Goal: Contribute content: Contribute content

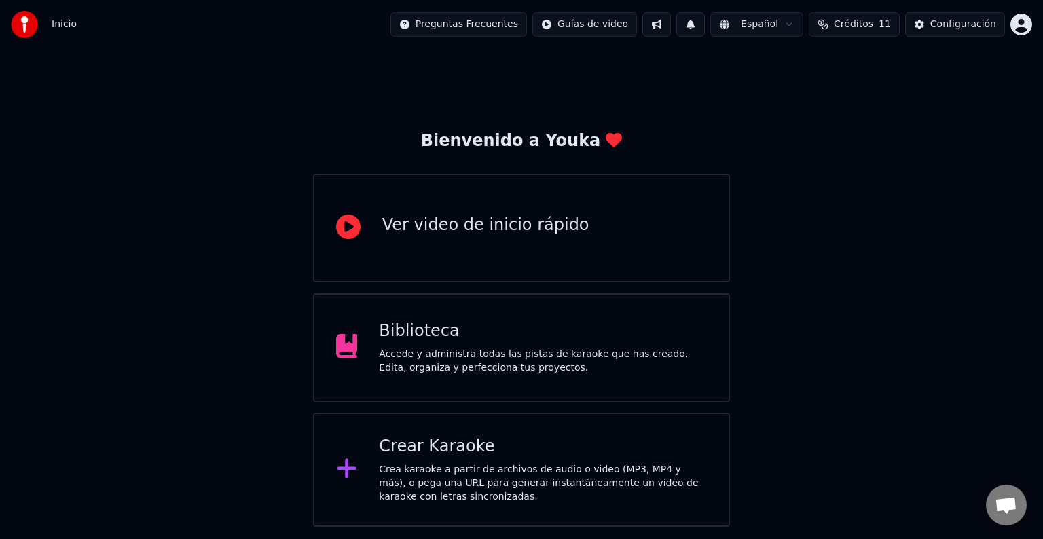
click at [445, 439] on div "Crear Karaoke" at bounding box center [543, 447] width 328 height 22
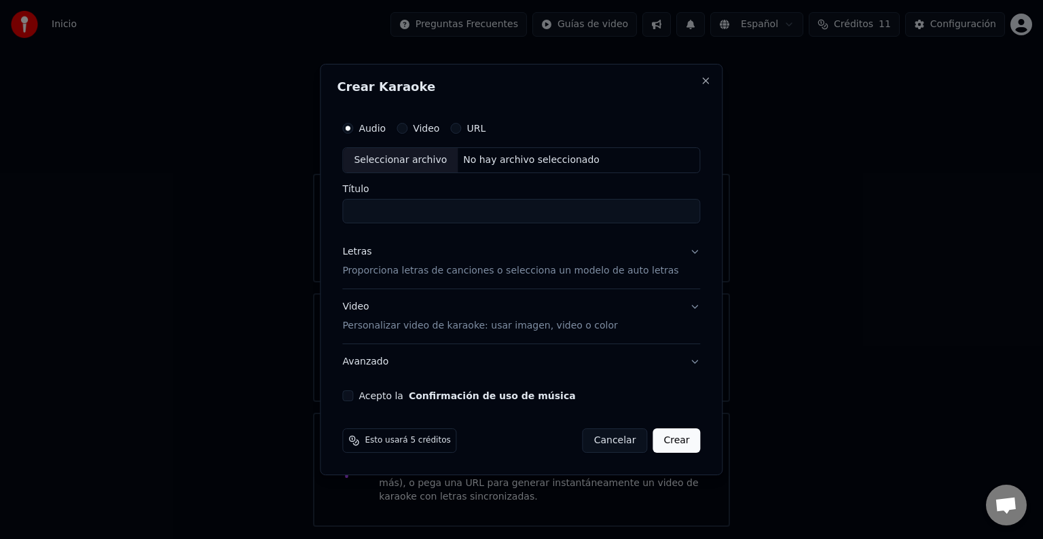
click at [424, 162] on div "Seleccionar archivo" at bounding box center [400, 160] width 115 height 24
drag, startPoint x: 452, startPoint y: 211, endPoint x: 319, endPoint y: 213, distance: 133.1
click at [319, 213] on body "**********" at bounding box center [521, 263] width 1043 height 527
type input "**********"
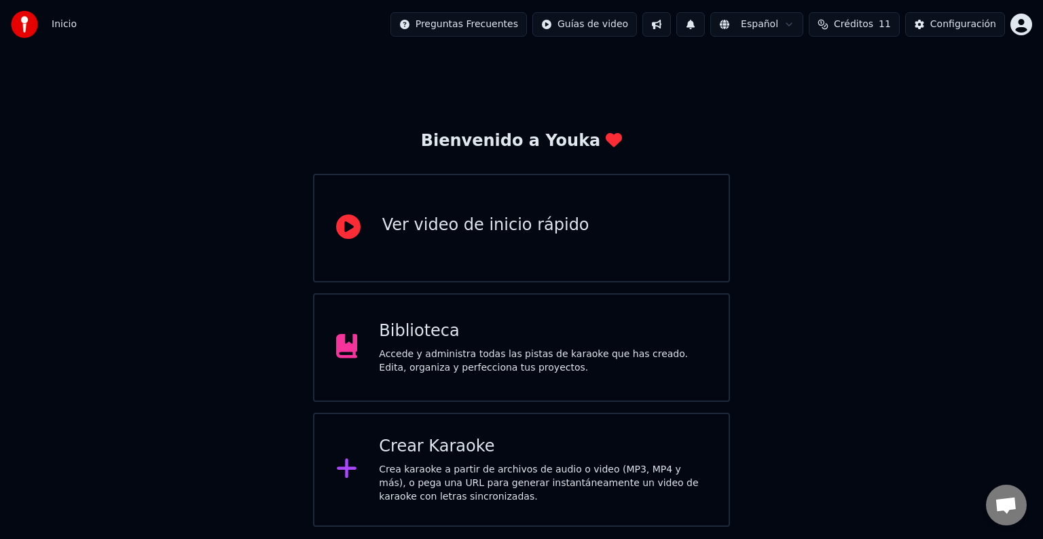
click at [447, 448] on div "Crear Karaoke" at bounding box center [543, 447] width 328 height 22
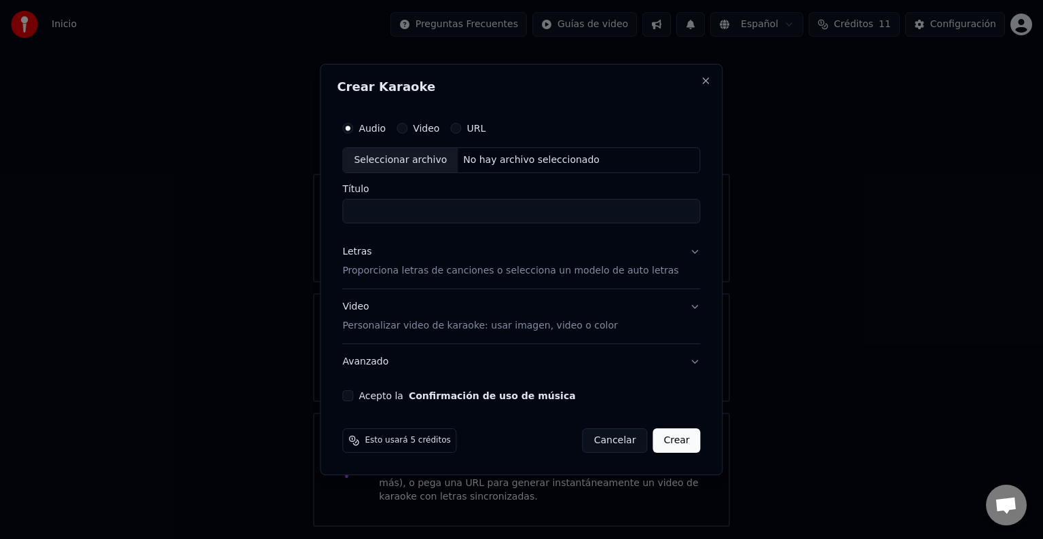
click at [439, 166] on div "Seleccionar archivo" at bounding box center [400, 160] width 115 height 24
drag, startPoint x: 466, startPoint y: 212, endPoint x: 315, endPoint y: 206, distance: 150.9
click at [315, 206] on body "**********" at bounding box center [521, 263] width 1043 height 527
type input "**********"
click at [676, 250] on button "Letras Proporciona letras de canciones o selecciona un modelo de auto letras" at bounding box center [521, 261] width 358 height 54
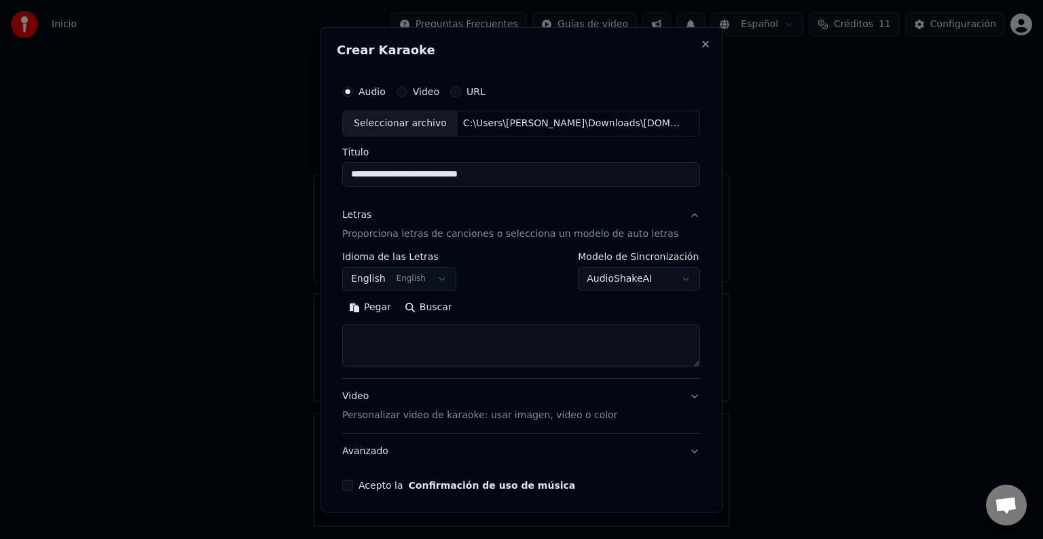
click at [475, 335] on textarea at bounding box center [521, 345] width 358 height 43
paste textarea "**********"
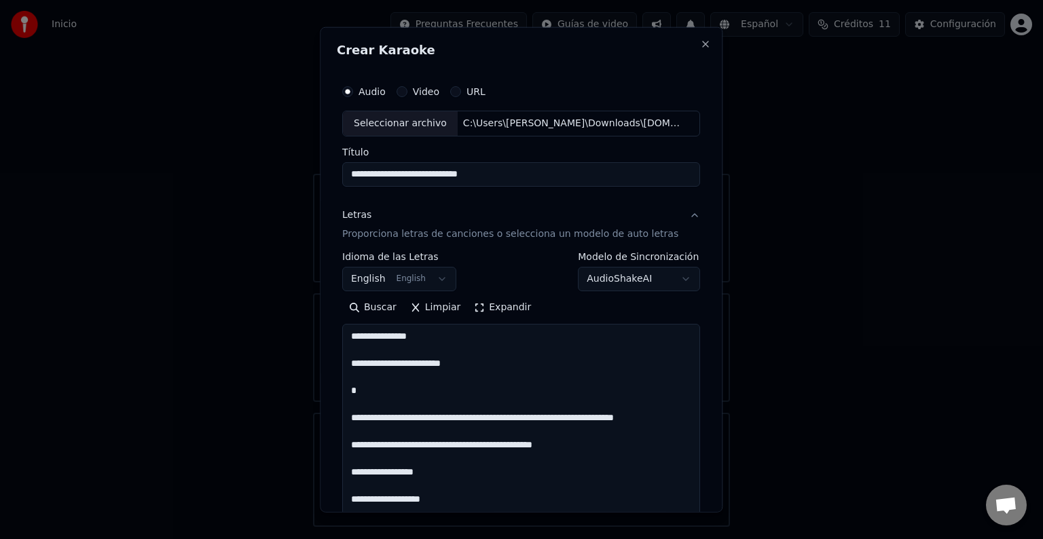
scroll to position [1605, 0]
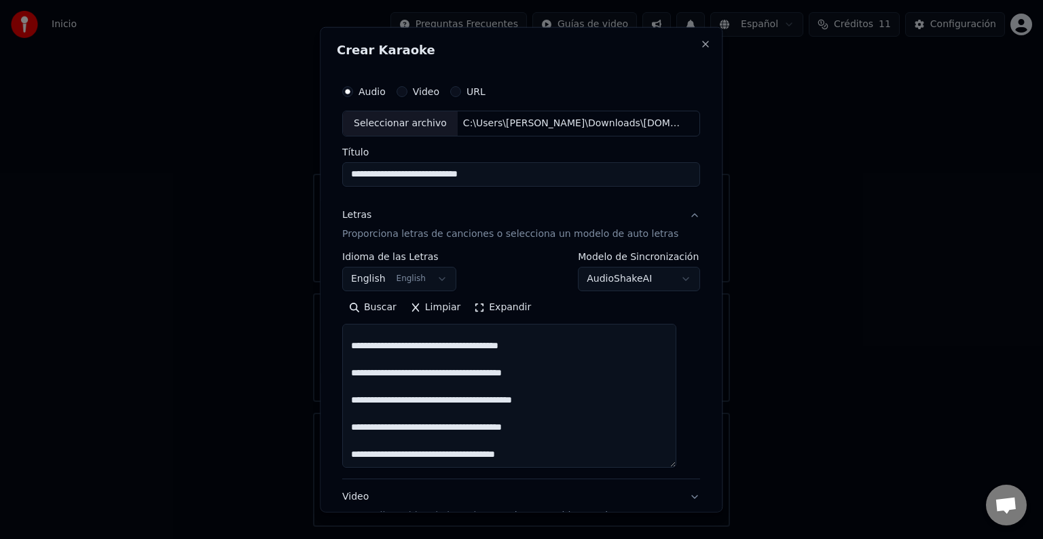
drag, startPoint x: 676, startPoint y: 365, endPoint x: 568, endPoint y: 441, distance: 132.1
click at [675, 468] on textarea at bounding box center [509, 396] width 334 height 144
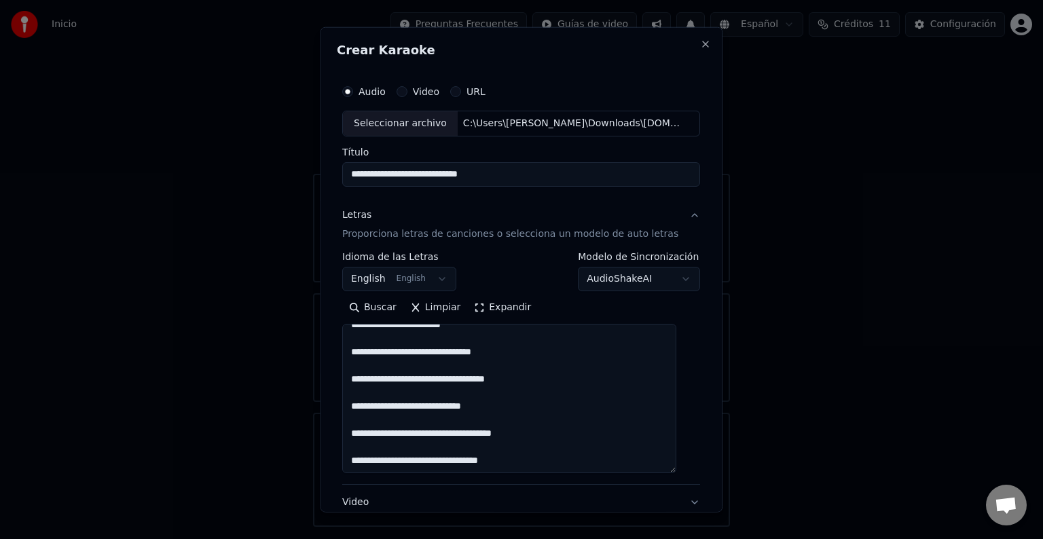
scroll to position [0, 0]
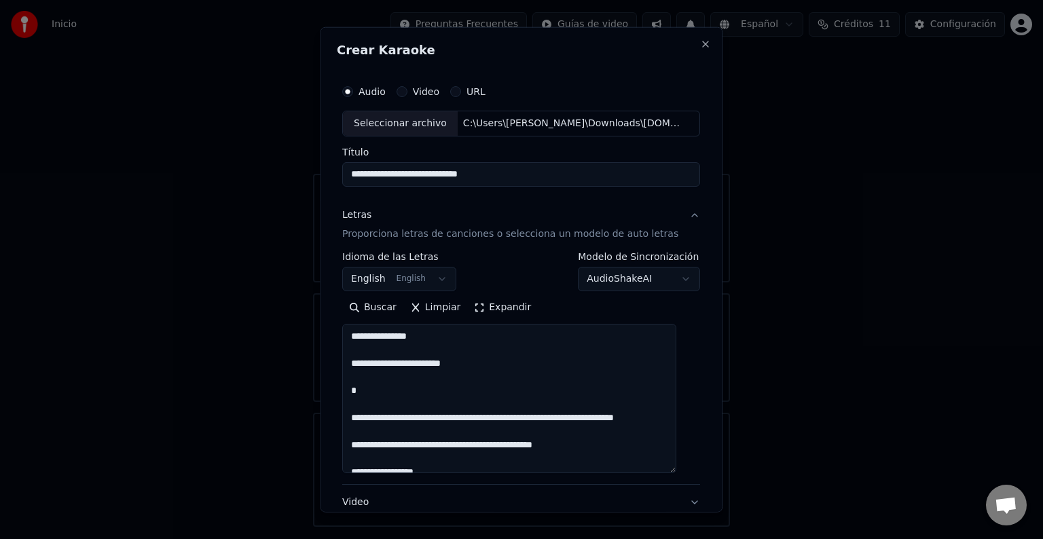
click at [380, 385] on textarea at bounding box center [509, 398] width 334 height 149
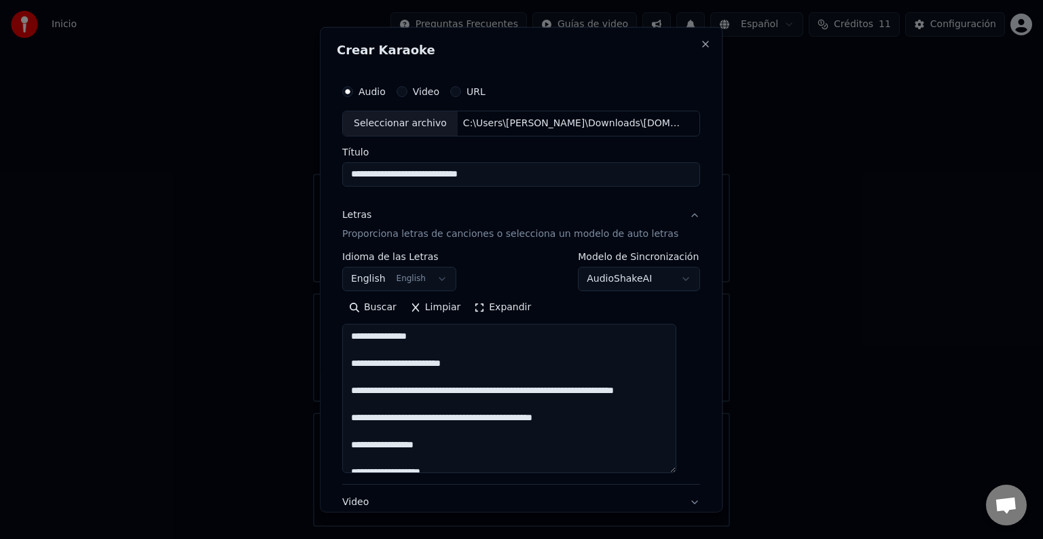
click at [398, 350] on textarea at bounding box center [509, 398] width 334 height 149
click at [458, 404] on textarea at bounding box center [509, 398] width 334 height 149
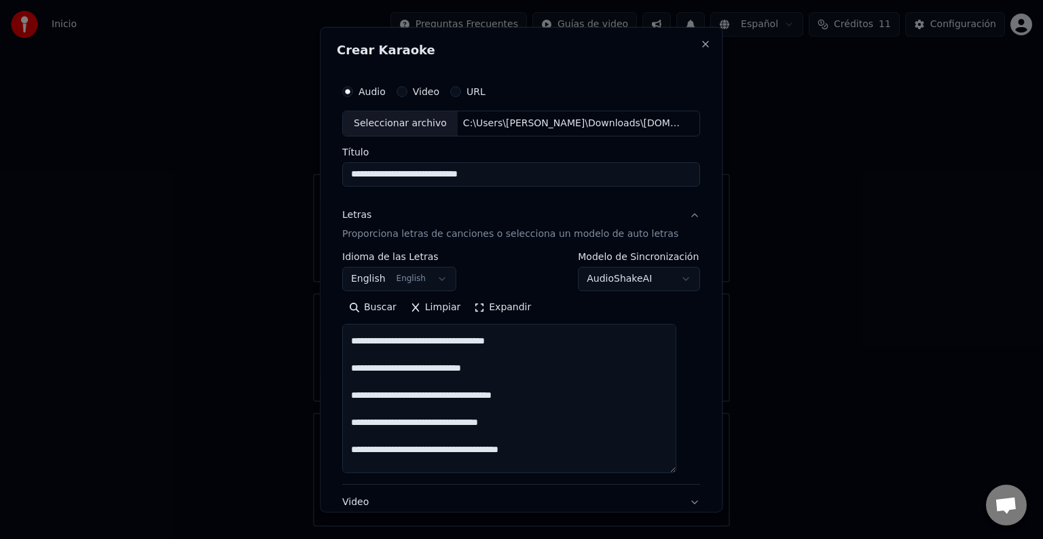
scroll to position [1478, 0]
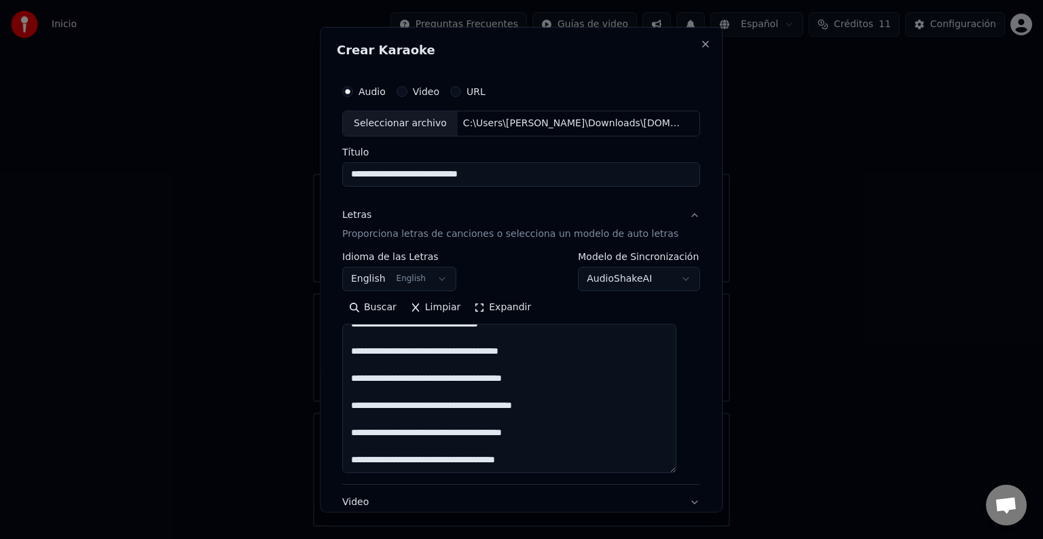
click at [622, 454] on textarea at bounding box center [509, 398] width 334 height 149
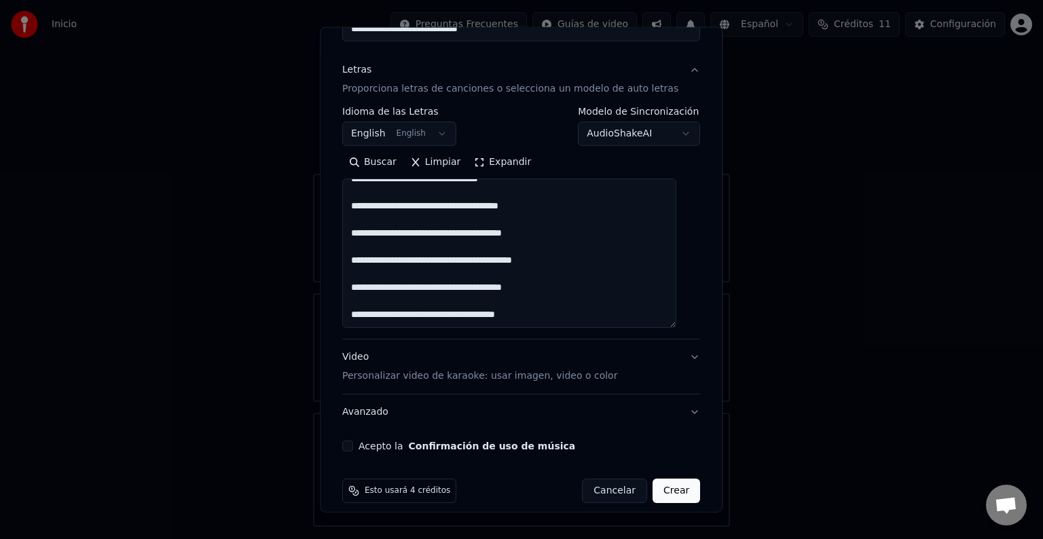
scroll to position [158, 0]
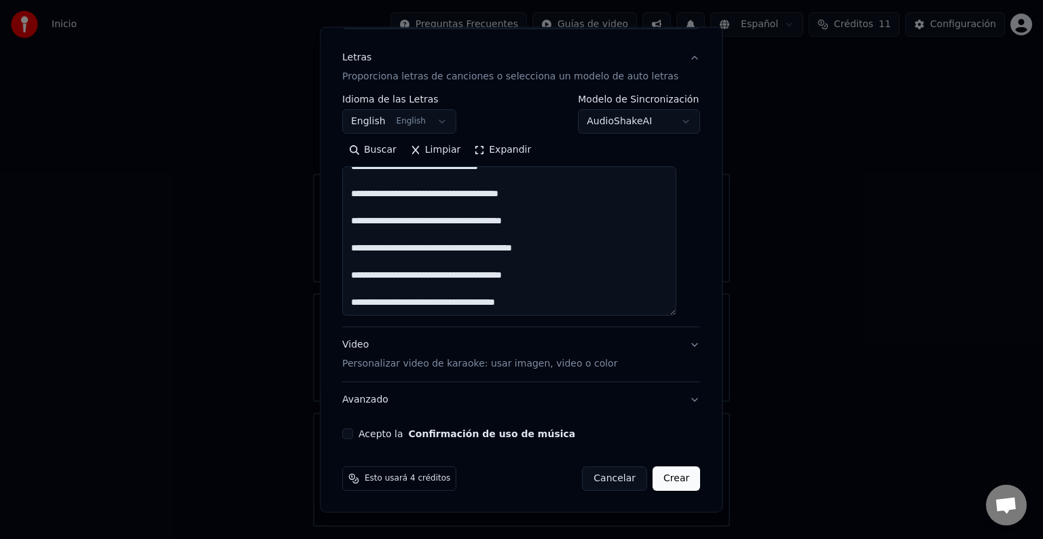
type textarea "**********"
click at [353, 431] on button "Acepto la Confirmación de uso de música" at bounding box center [347, 433] width 11 height 11
click at [653, 481] on button "Crear" at bounding box center [677, 479] width 48 height 24
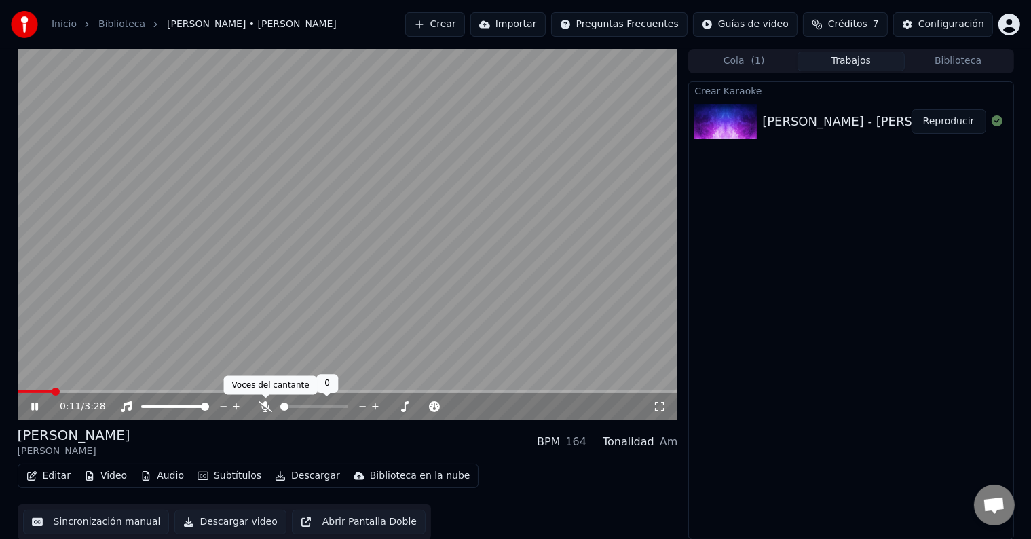
click at [263, 404] on icon at bounding box center [266, 406] width 14 height 11
click at [35, 403] on icon at bounding box center [34, 407] width 7 height 8
click at [26, 395] on span at bounding box center [30, 392] width 8 height 8
click at [31, 402] on icon at bounding box center [45, 406] width 32 height 11
click at [38, 405] on icon at bounding box center [45, 406] width 32 height 11
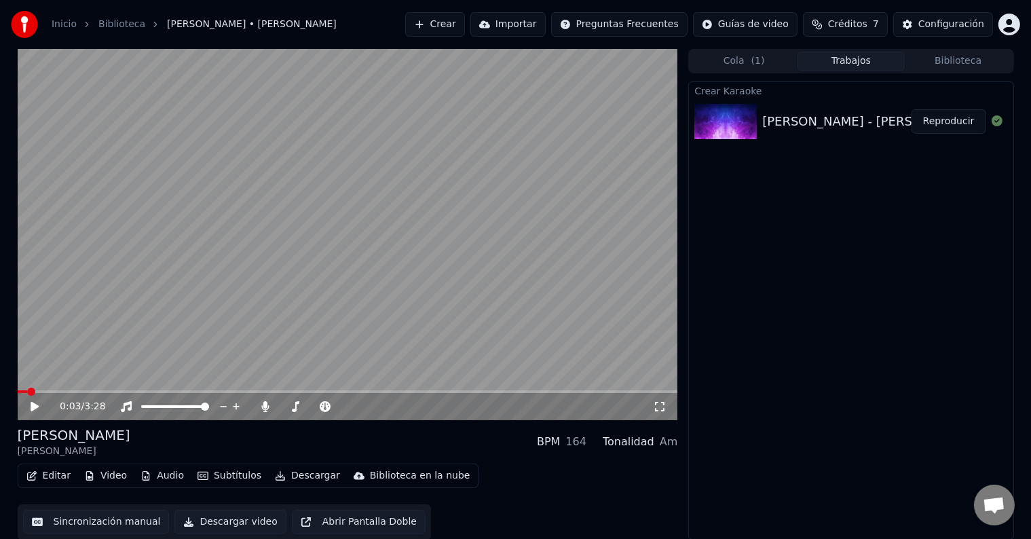
click at [57, 471] on button "Editar" at bounding box center [48, 476] width 55 height 19
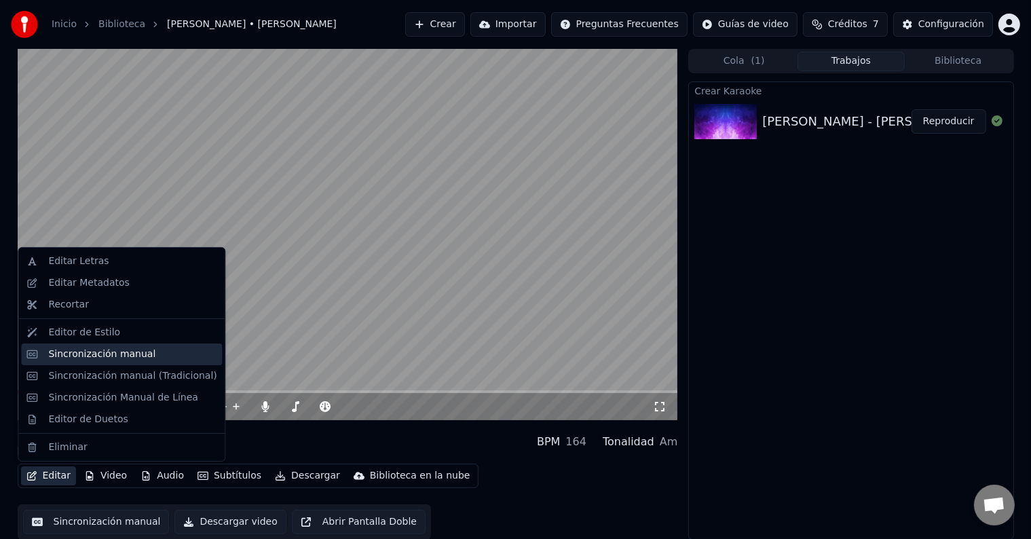
click at [90, 358] on div "Sincronización manual" at bounding box center [101, 355] width 107 height 14
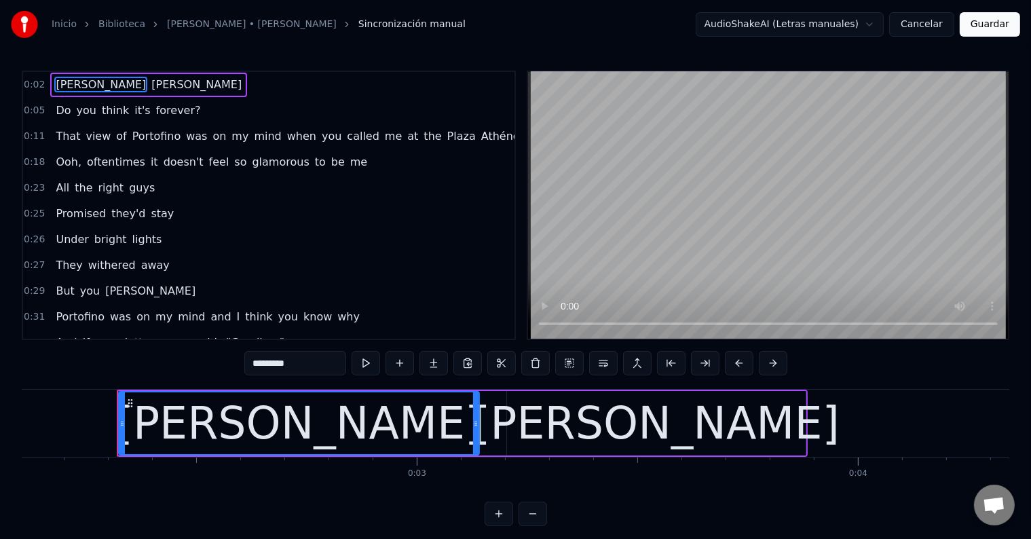
scroll to position [0, 956]
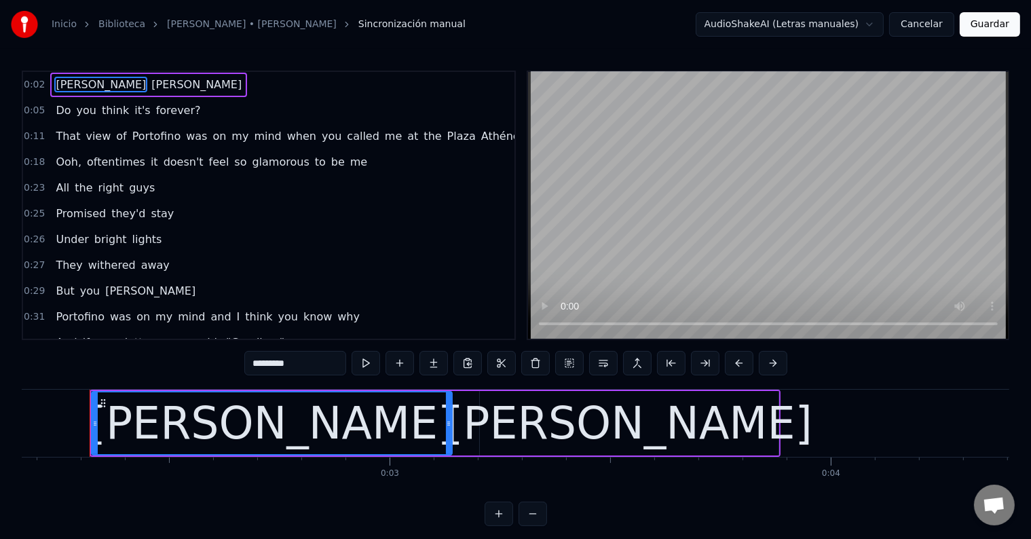
click at [950, 24] on button "Cancelar" at bounding box center [922, 24] width 65 height 24
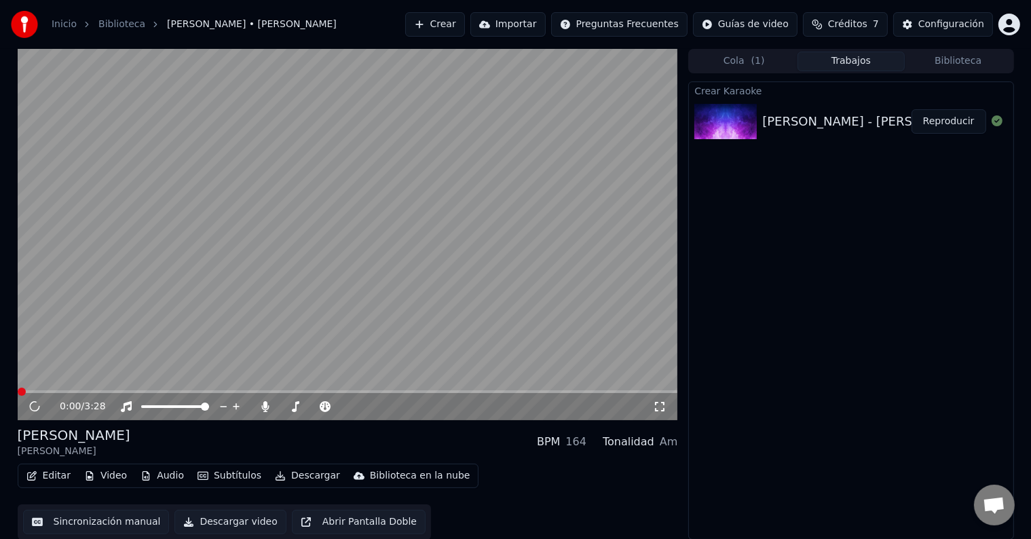
click at [60, 478] on button "Editar" at bounding box center [48, 476] width 55 height 19
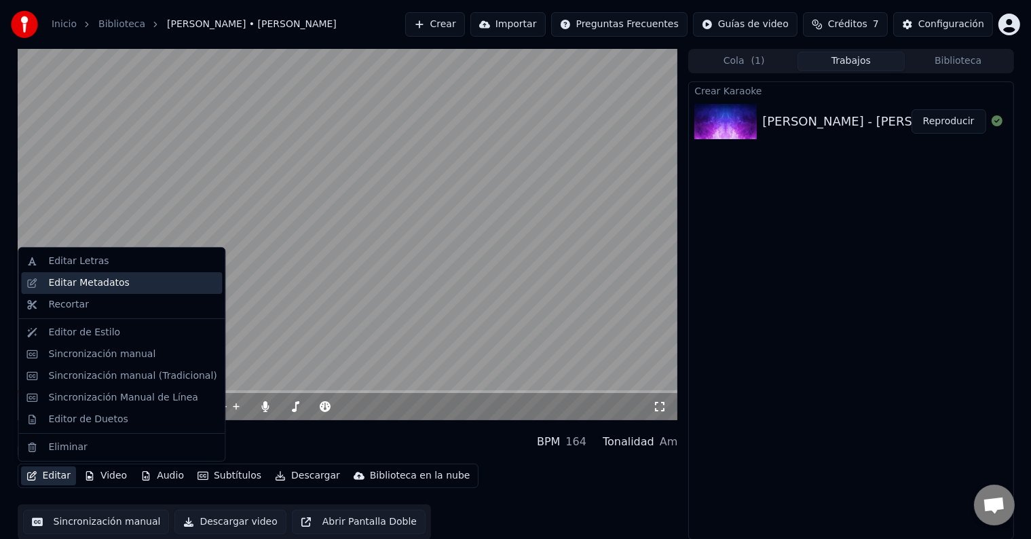
click at [86, 283] on div "Editar Metadatos" at bounding box center [88, 283] width 81 height 14
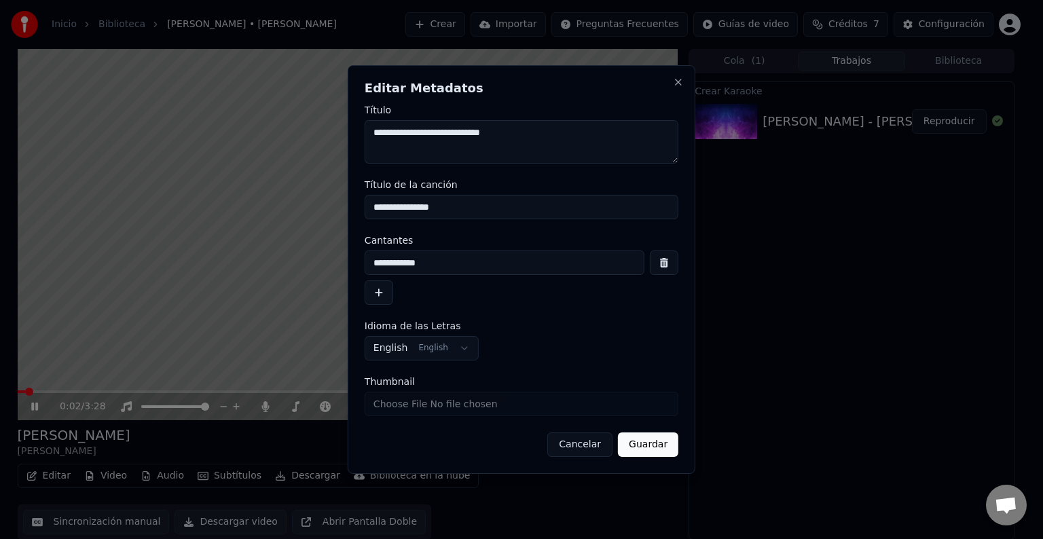
drag, startPoint x: 513, startPoint y: 139, endPoint x: 329, endPoint y: 139, distance: 184.0
click at [329, 139] on body "**********" at bounding box center [515, 269] width 1031 height 539
drag, startPoint x: 429, startPoint y: 204, endPoint x: 333, endPoint y: 209, distance: 95.9
click at [319, 204] on body "**********" at bounding box center [515, 269] width 1031 height 539
click at [675, 450] on button "Guardar" at bounding box center [648, 445] width 60 height 24
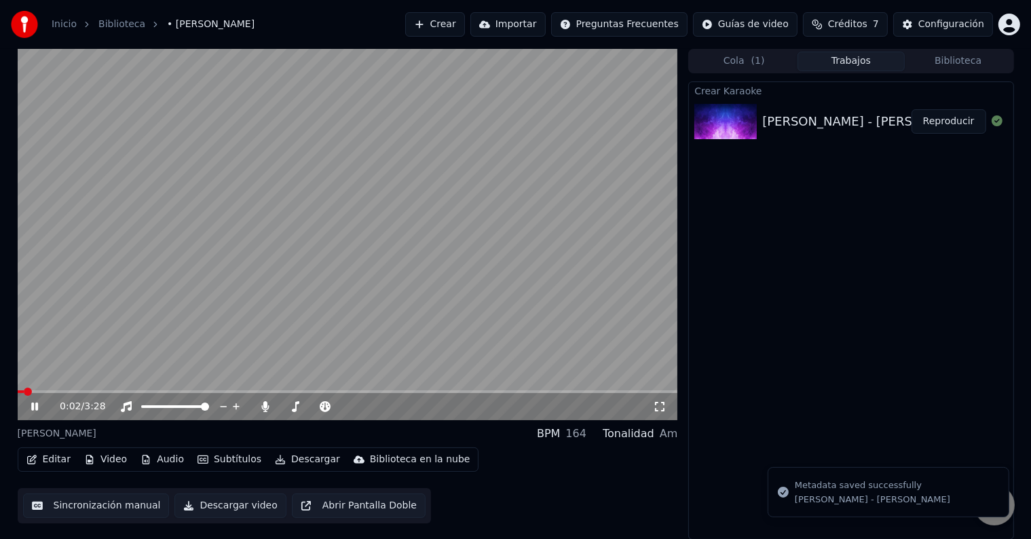
click at [24, 395] on span at bounding box center [28, 392] width 8 height 8
click at [38, 414] on div "0:03 / 3:28" at bounding box center [348, 406] width 661 height 27
click at [33, 411] on icon at bounding box center [45, 406] width 32 height 11
click at [37, 459] on button "Editar" at bounding box center [48, 459] width 55 height 19
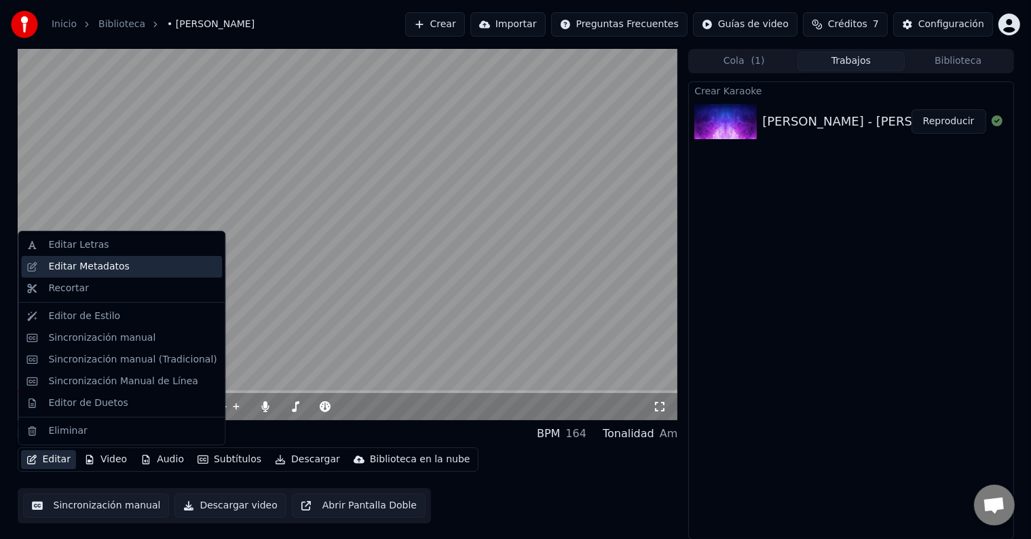
click at [90, 269] on div "Editar Metadatos" at bounding box center [88, 267] width 81 height 14
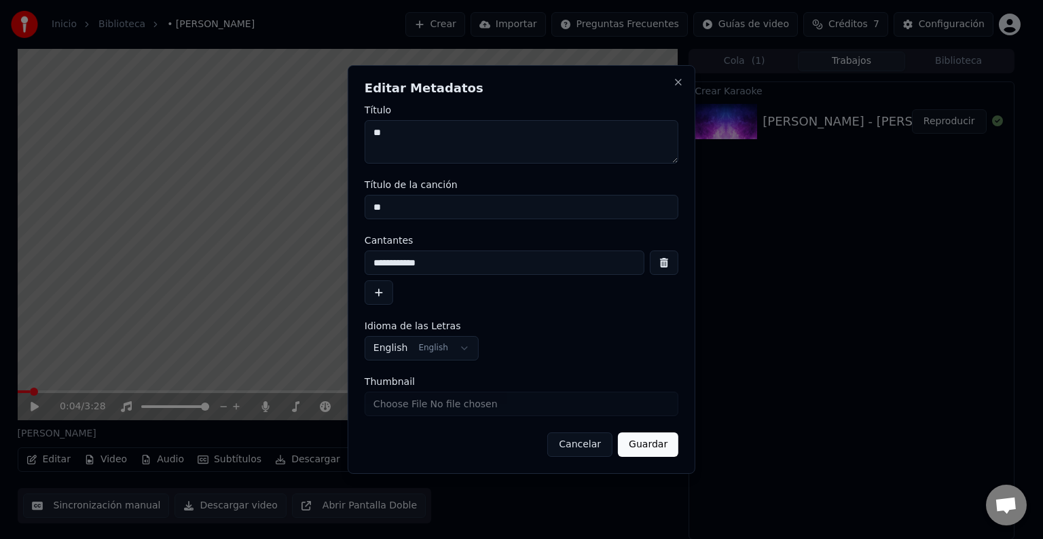
drag, startPoint x: 436, startPoint y: 254, endPoint x: 325, endPoint y: 256, distance: 111.4
click at [325, 256] on body "**********" at bounding box center [515, 269] width 1031 height 539
click at [659, 443] on button "Guardar" at bounding box center [648, 445] width 60 height 24
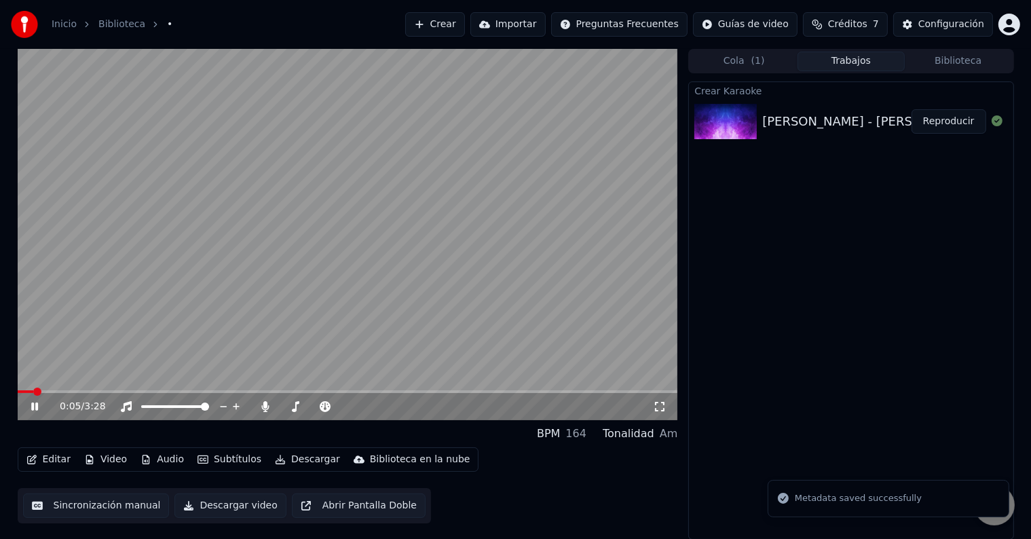
click at [33, 391] on span at bounding box center [37, 392] width 8 height 8
click at [39, 405] on icon at bounding box center [45, 406] width 32 height 11
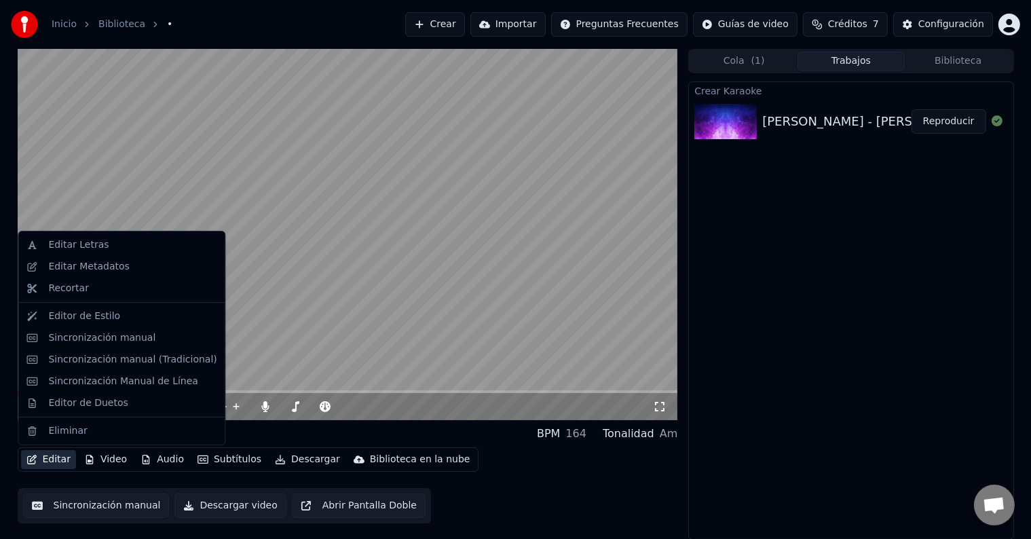
click at [38, 452] on button "Editar" at bounding box center [48, 459] width 55 height 19
click at [92, 343] on div "Sincronización manual" at bounding box center [101, 338] width 107 height 14
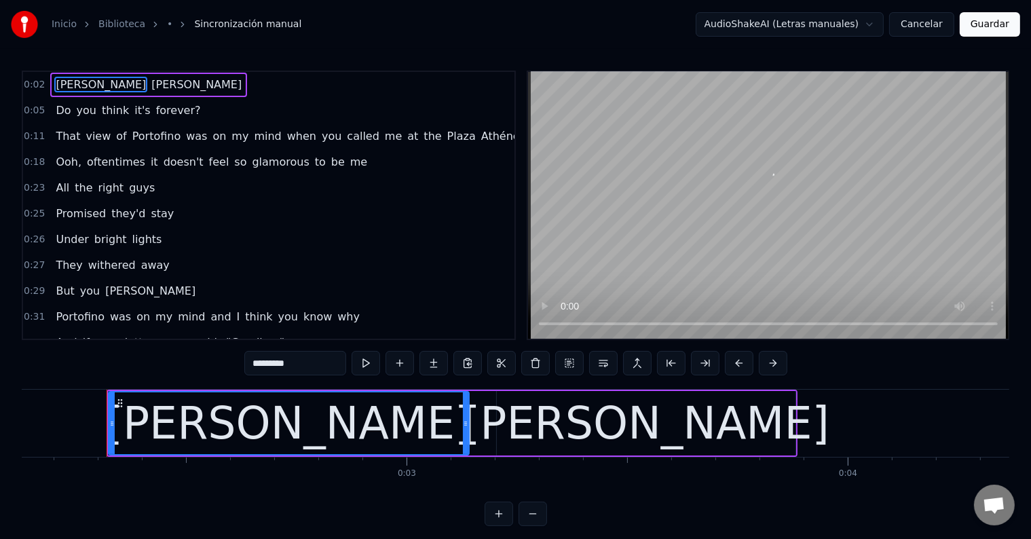
scroll to position [0, 956]
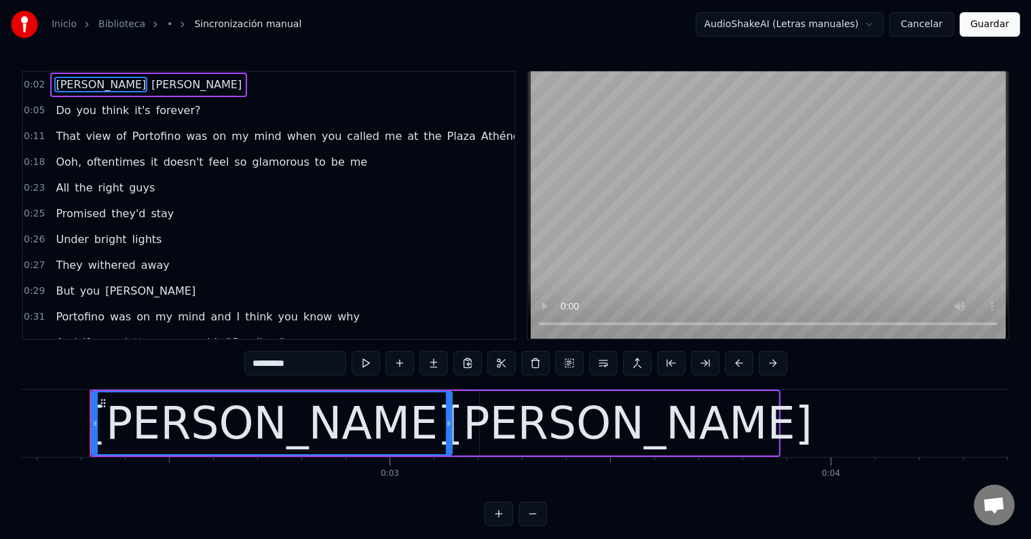
click at [63, 79] on span "[PERSON_NAME]" at bounding box center [100, 85] width 93 height 16
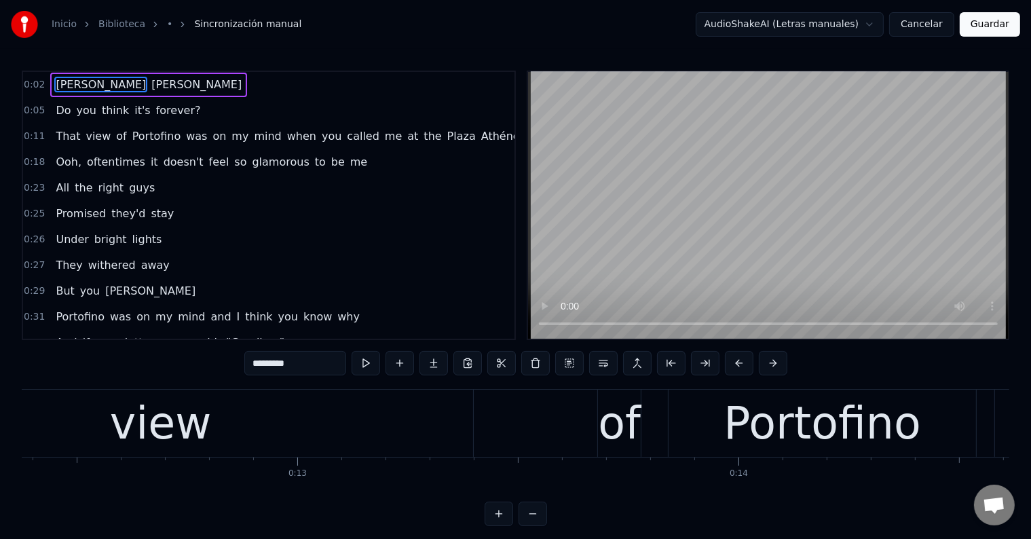
scroll to position [0, 5462]
click at [289, 429] on div "view" at bounding box center [161, 423] width 625 height 67
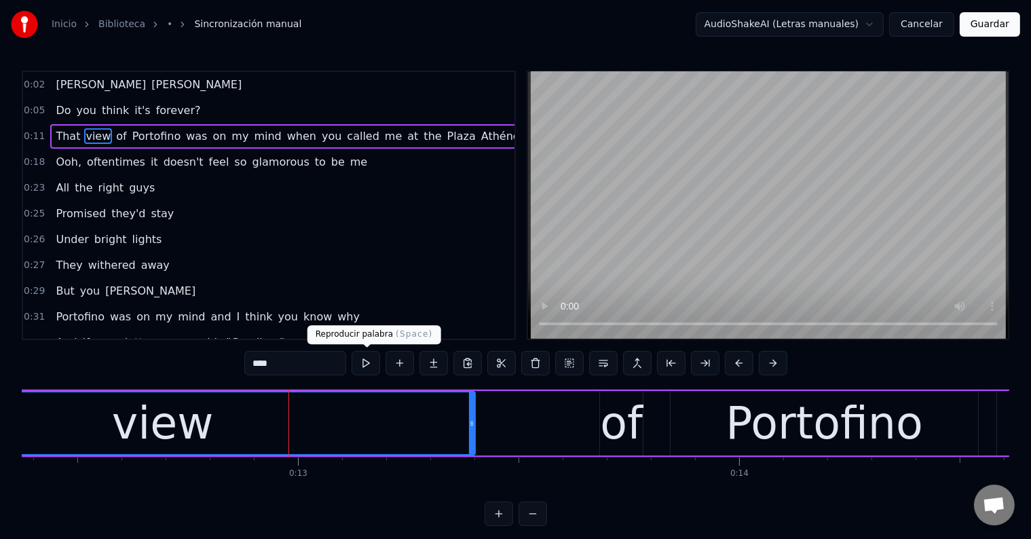
click at [372, 361] on button at bounding box center [366, 363] width 29 height 24
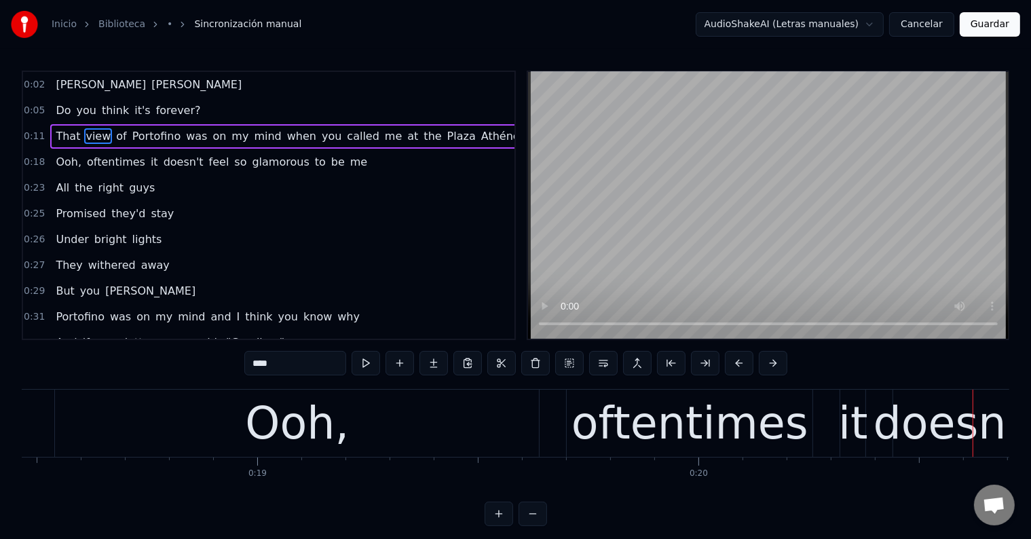
scroll to position [0, 8151]
click at [223, 432] on div "Ooh," at bounding box center [297, 423] width 484 height 67
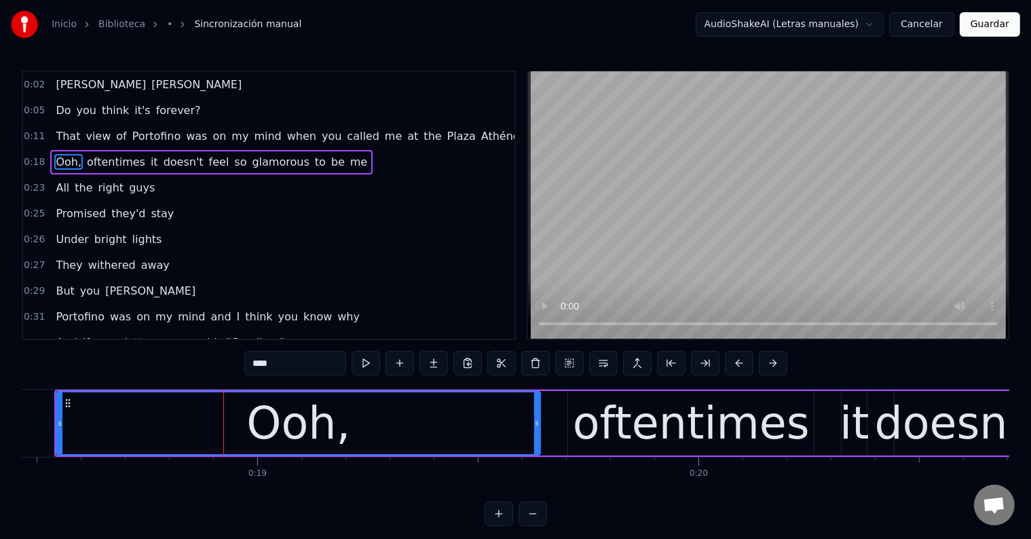
drag, startPoint x: 261, startPoint y: 364, endPoint x: 250, endPoint y: 364, distance: 10.9
click at [250, 364] on input "****" at bounding box center [295, 363] width 102 height 24
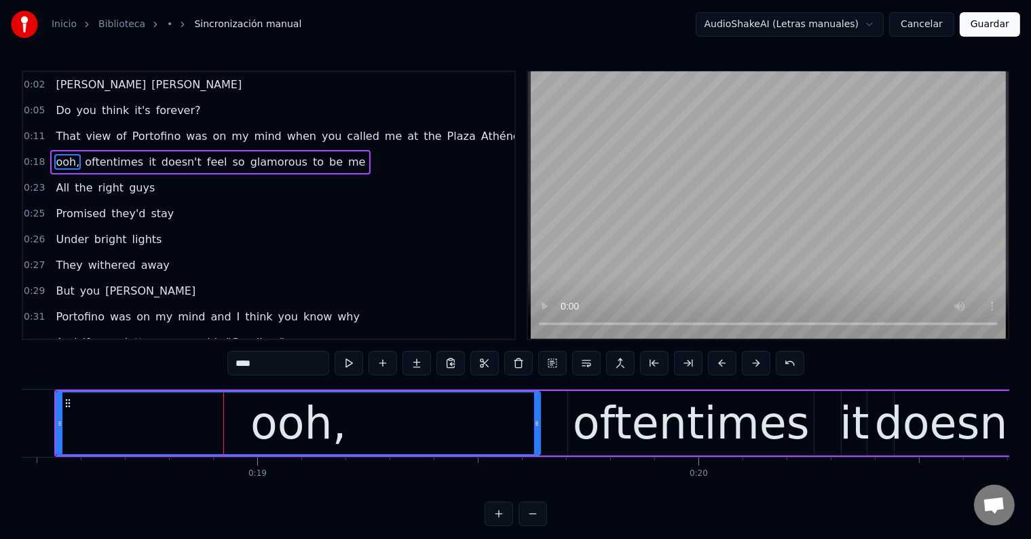
click at [239, 359] on input "****" at bounding box center [278, 363] width 102 height 24
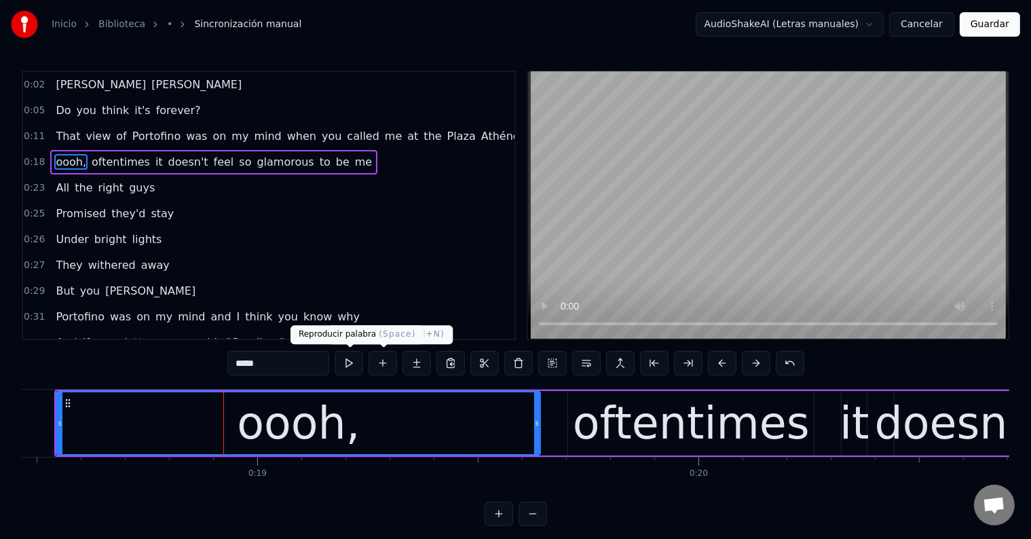
click at [357, 361] on button at bounding box center [349, 363] width 29 height 24
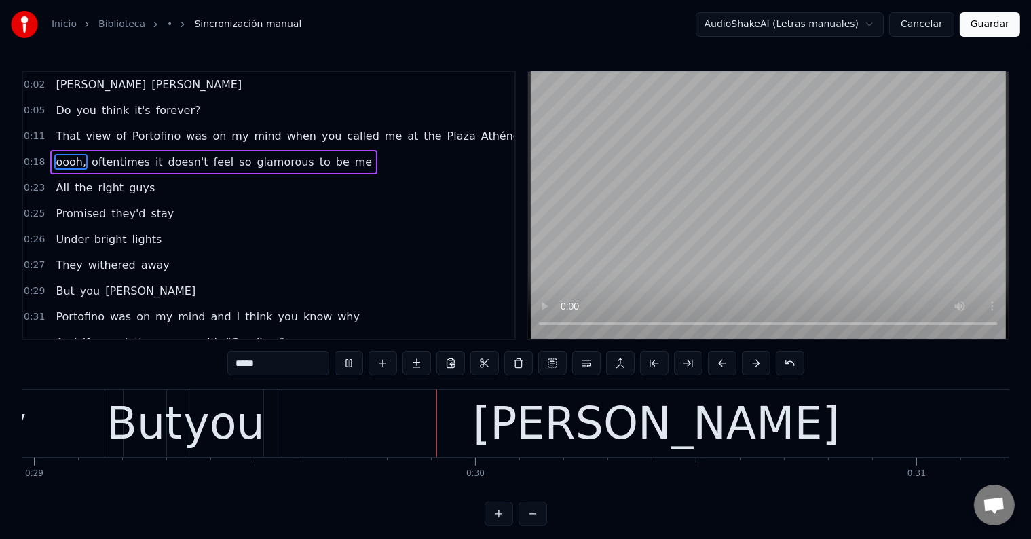
scroll to position [0, 12791]
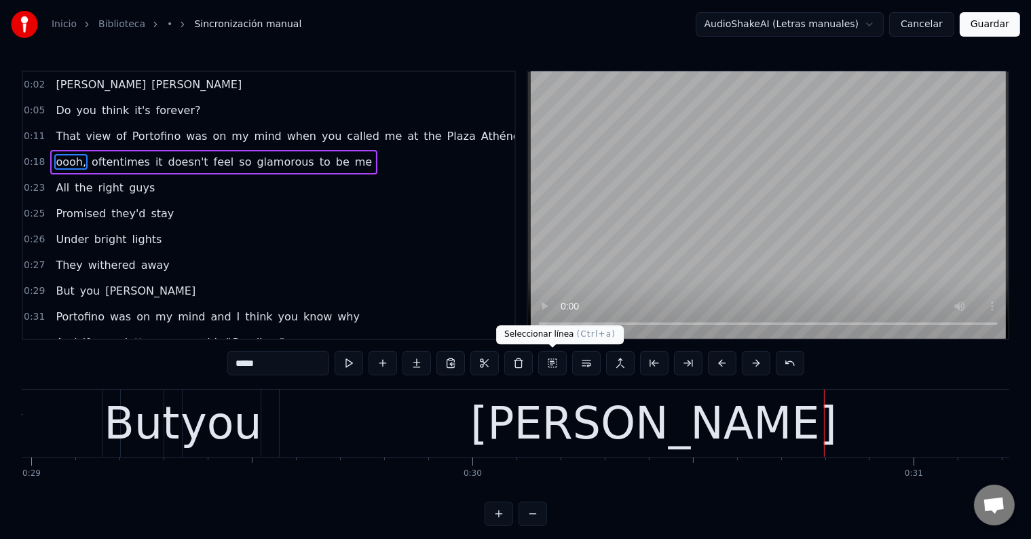
click at [600, 412] on div "[PERSON_NAME]" at bounding box center [654, 423] width 367 height 67
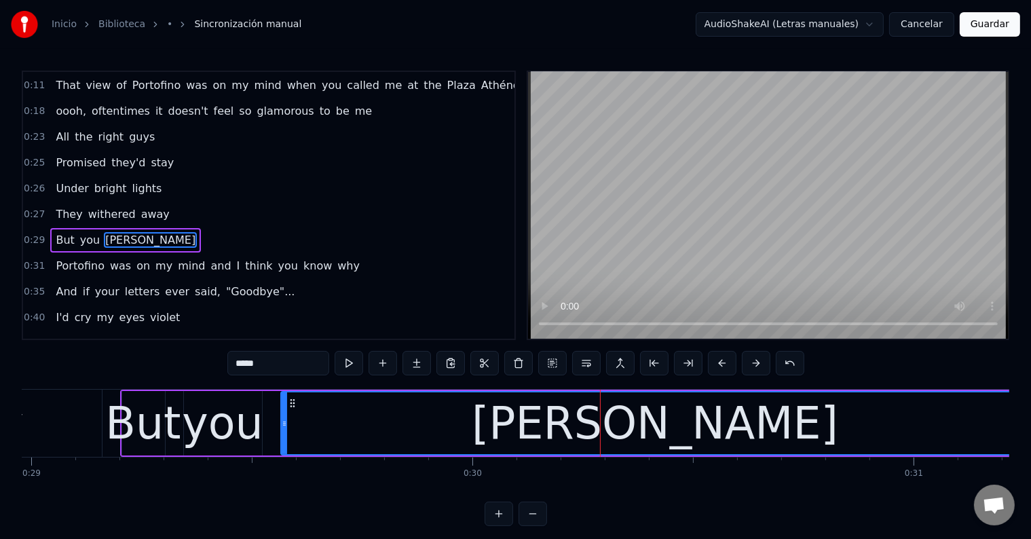
scroll to position [84, 0]
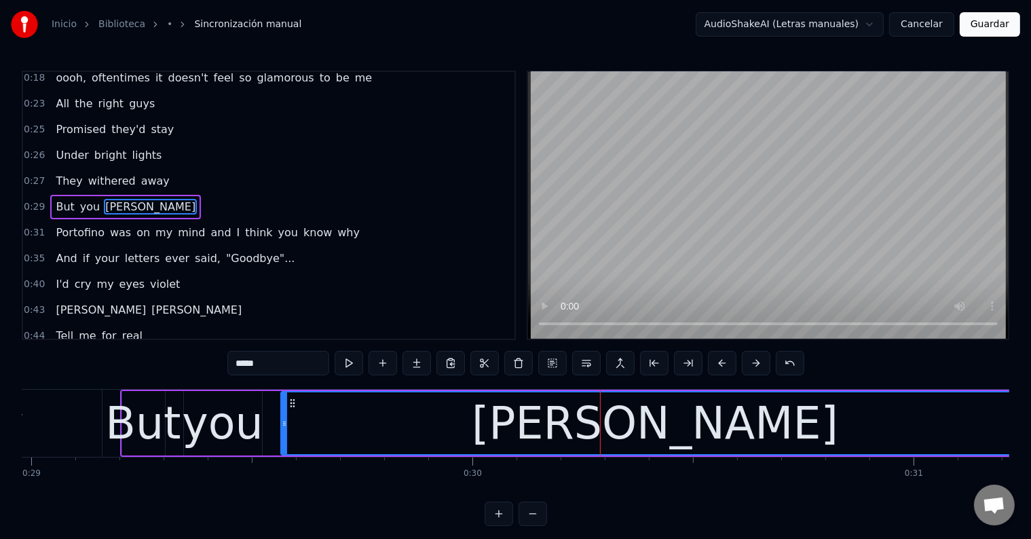
click at [251, 360] on input "*****" at bounding box center [278, 363] width 102 height 24
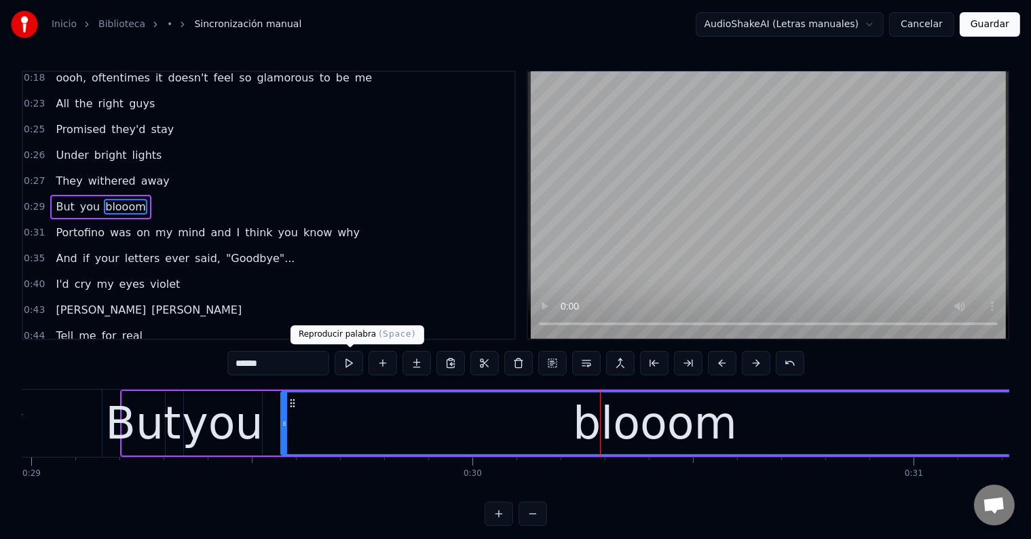
click at [350, 363] on button at bounding box center [349, 363] width 29 height 24
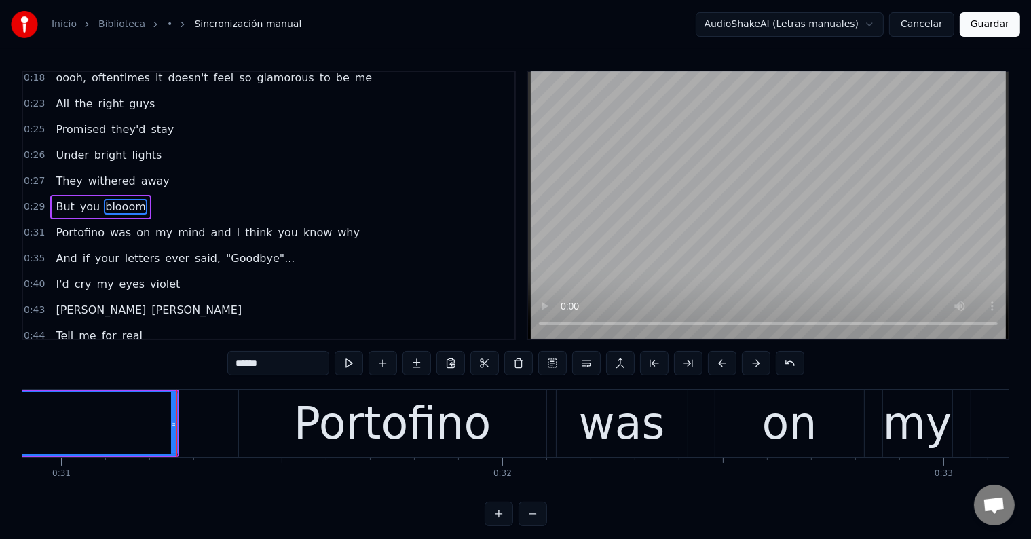
scroll to position [0, 13652]
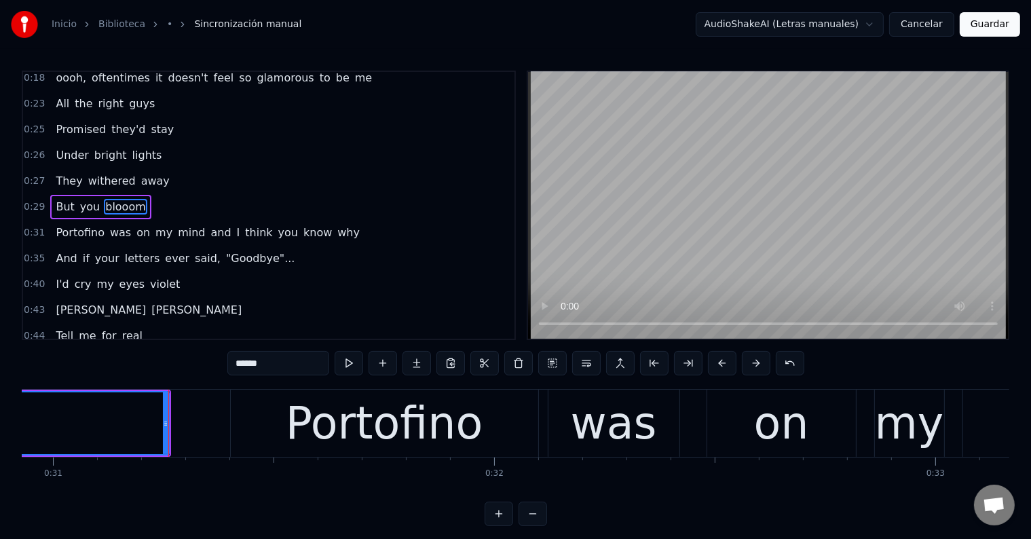
click at [327, 409] on div "Portofino" at bounding box center [385, 423] width 198 height 67
type input "*********"
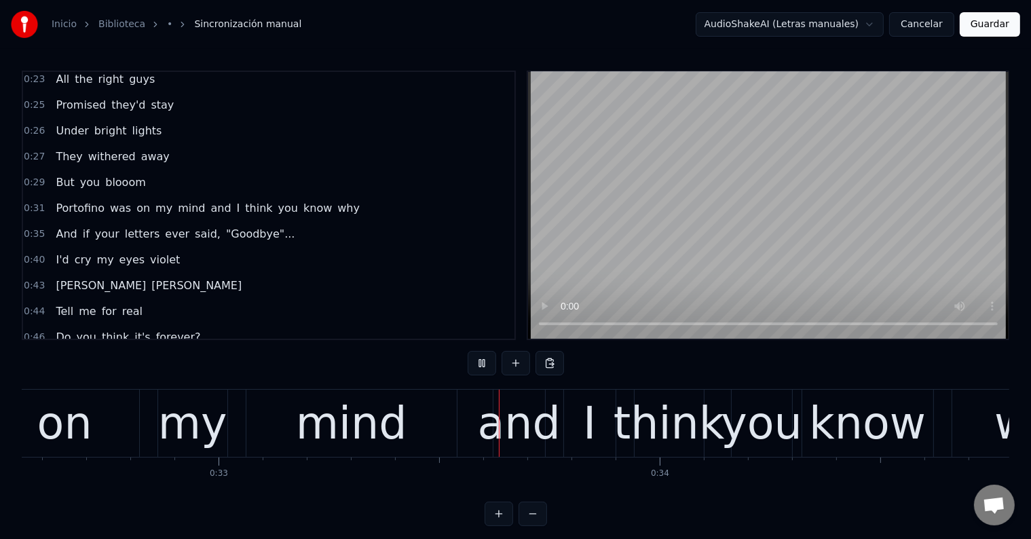
scroll to position [0, 14552]
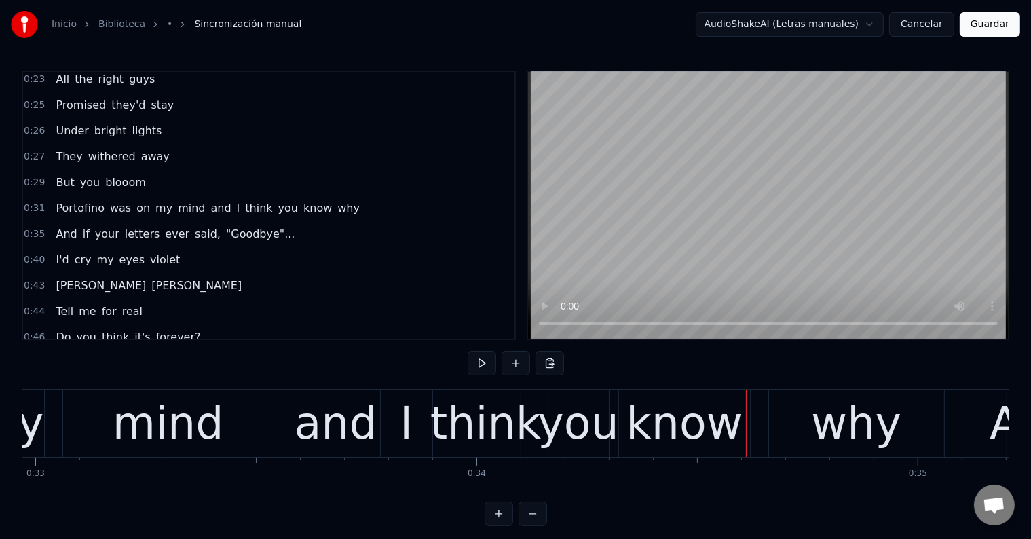
click at [331, 428] on div "and" at bounding box center [335, 423] width 83 height 67
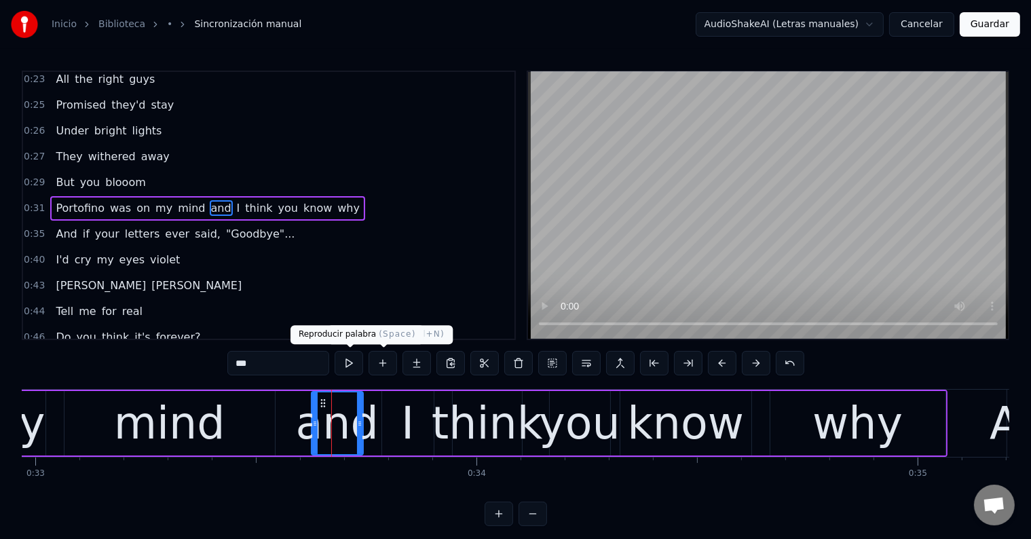
click at [343, 358] on button at bounding box center [349, 363] width 29 height 24
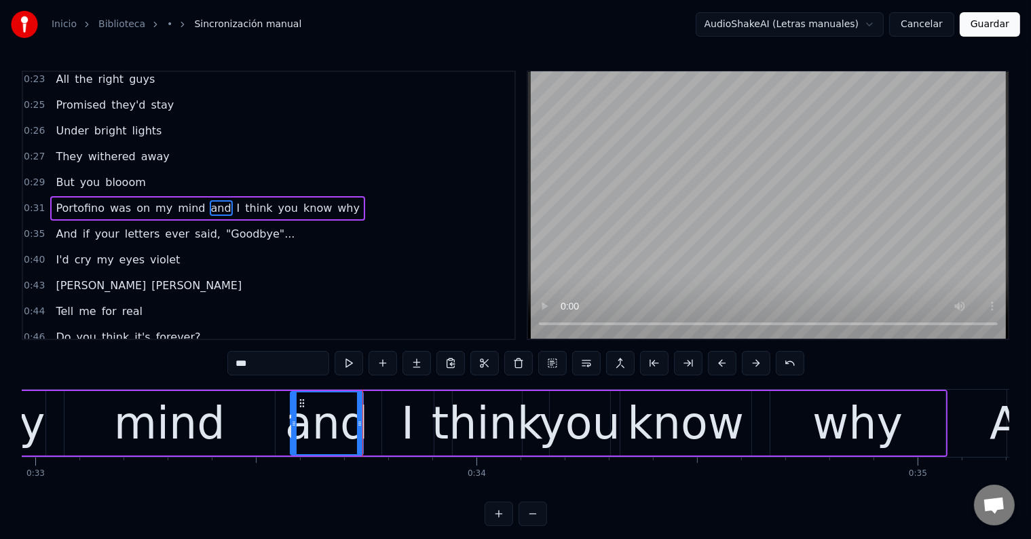
drag, startPoint x: 312, startPoint y: 428, endPoint x: 291, endPoint y: 428, distance: 21.1
click at [291, 428] on div at bounding box center [293, 423] width 5 height 62
click at [344, 362] on button at bounding box center [349, 363] width 29 height 24
click at [380, 424] on div "[PERSON_NAME] was on my mind and I think you know why" at bounding box center [139, 423] width 1618 height 67
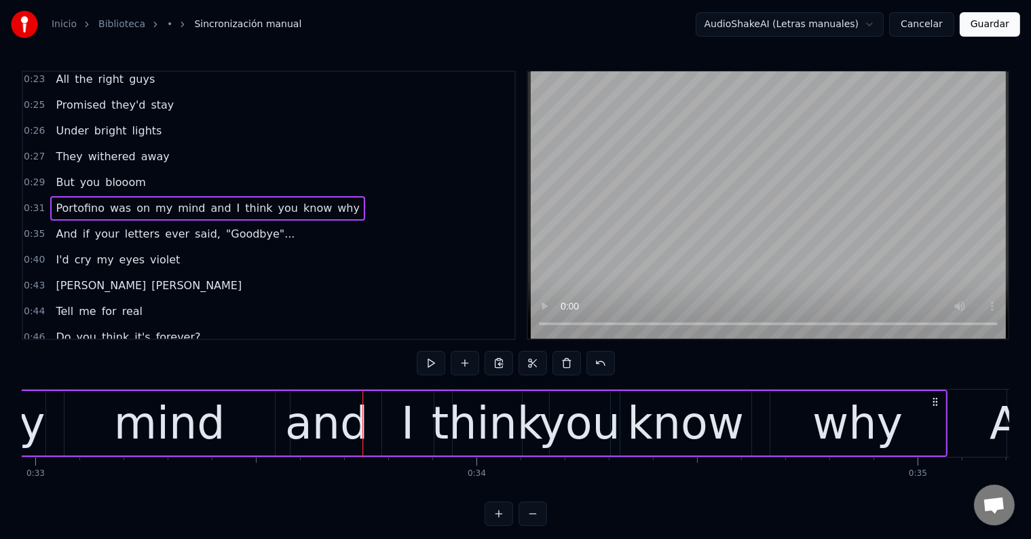
click at [395, 422] on div "I" at bounding box center [408, 423] width 52 height 65
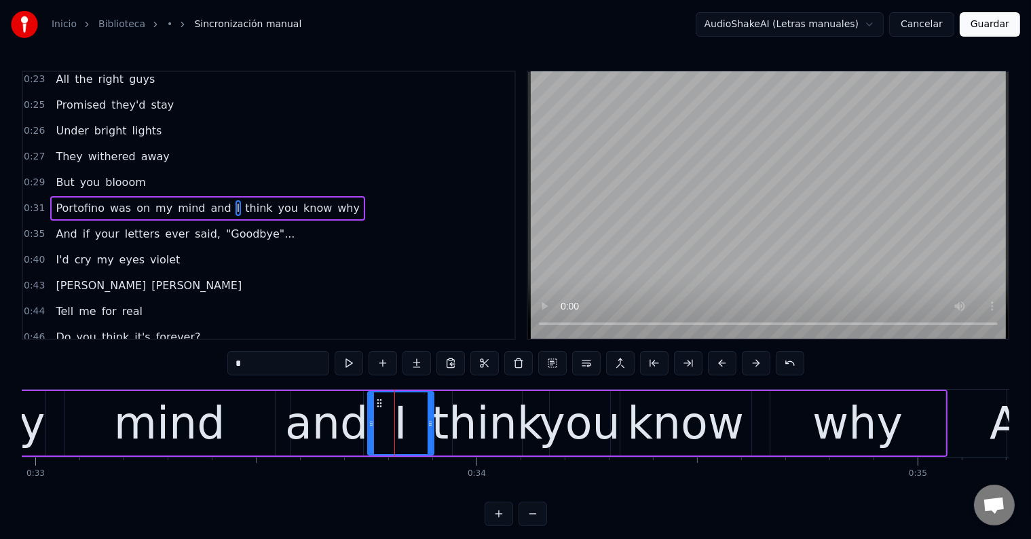
drag, startPoint x: 385, startPoint y: 421, endPoint x: 371, endPoint y: 420, distance: 14.3
click at [371, 420] on icon at bounding box center [371, 423] width 5 height 11
click at [352, 365] on button at bounding box center [349, 363] width 29 height 24
click at [319, 409] on div "and" at bounding box center [326, 423] width 83 height 67
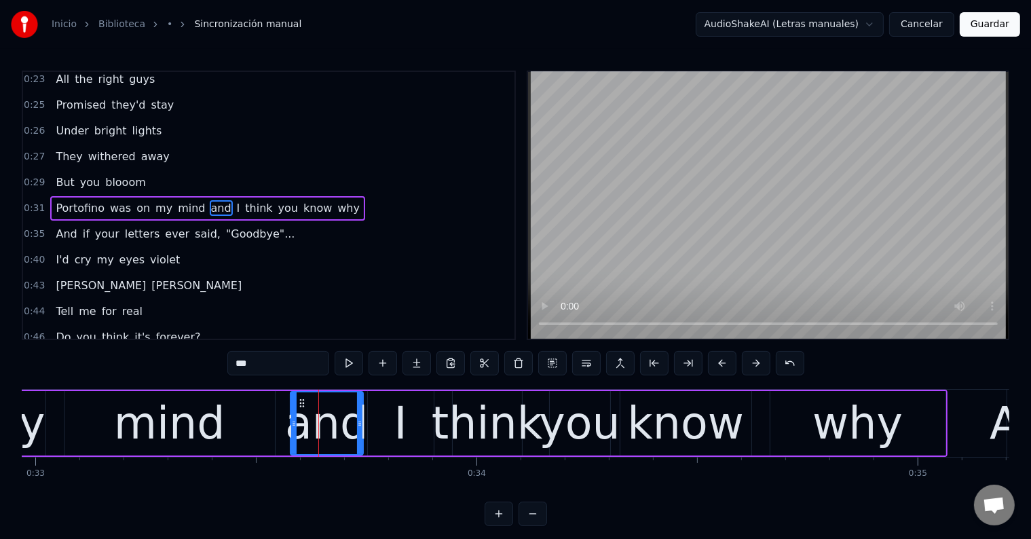
click at [230, 418] on div "mind" at bounding box center [170, 423] width 211 height 65
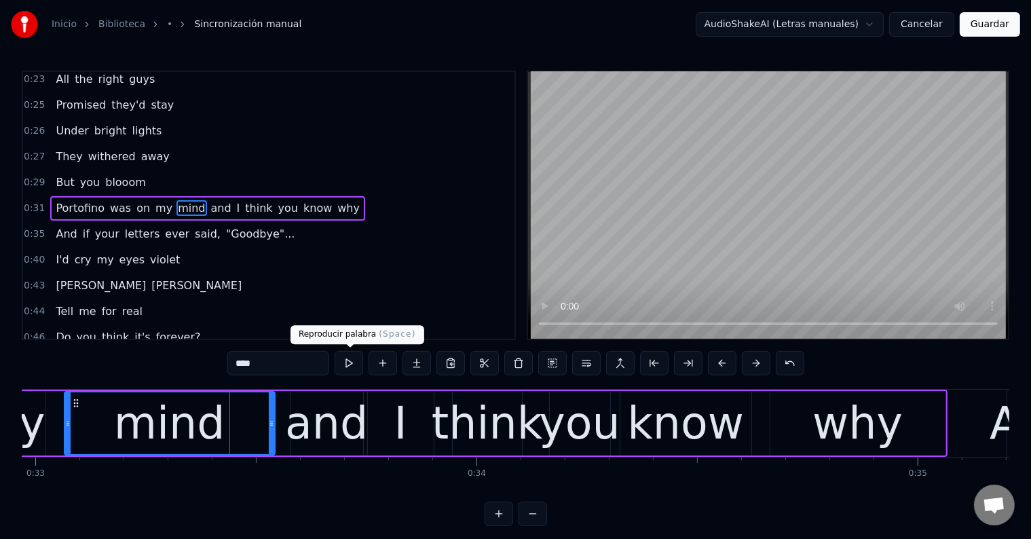
click at [342, 366] on button at bounding box center [349, 363] width 29 height 24
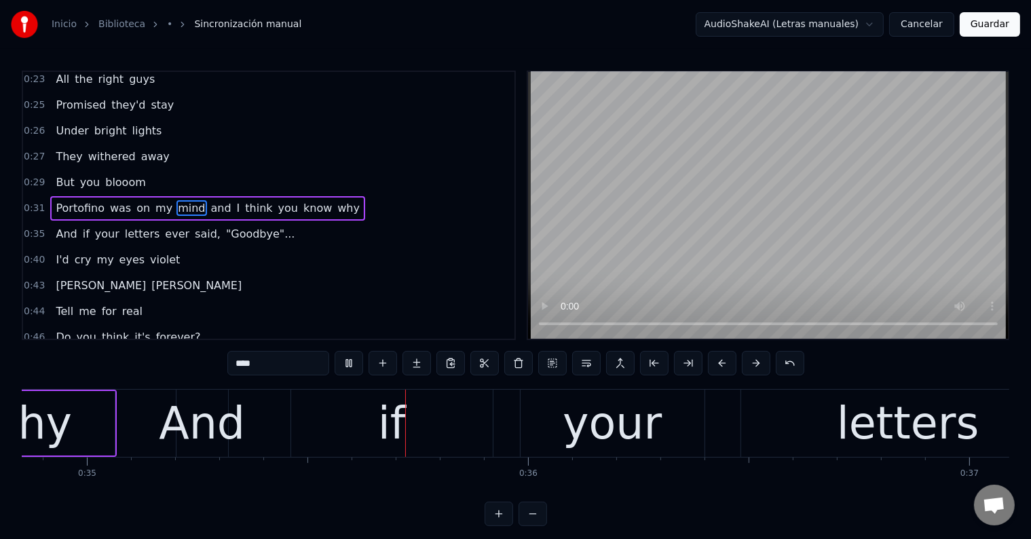
scroll to position [0, 15416]
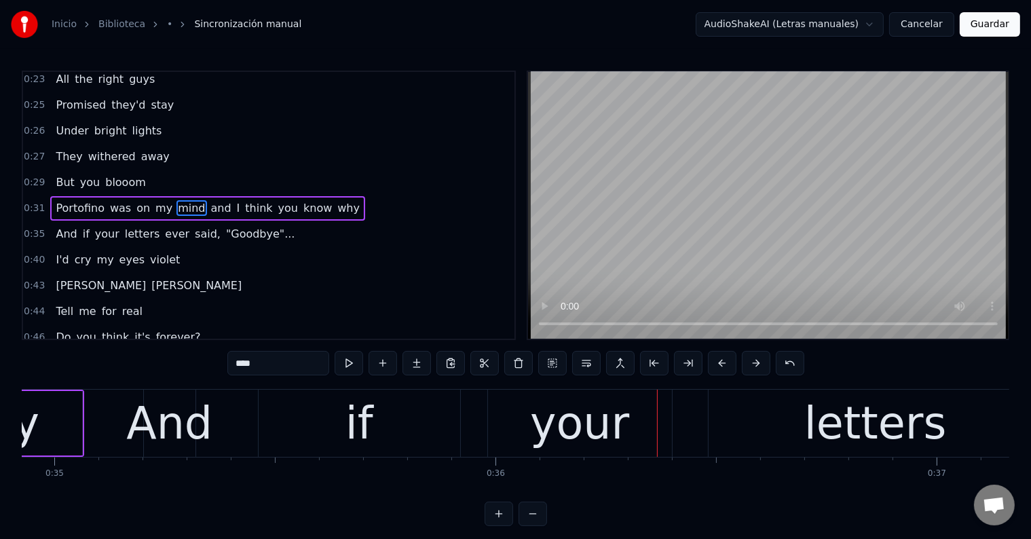
click at [175, 421] on div "And" at bounding box center [169, 423] width 86 height 67
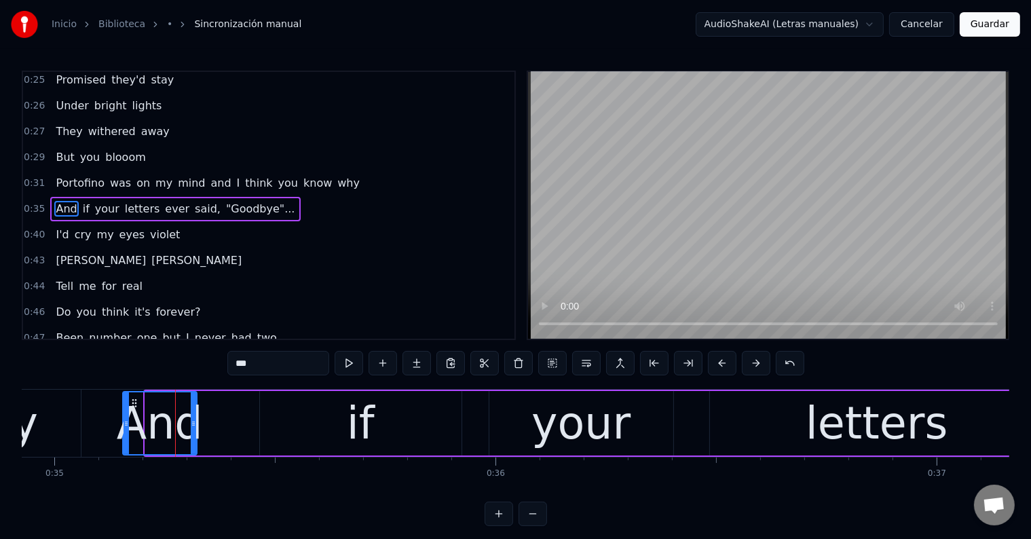
drag, startPoint x: 147, startPoint y: 424, endPoint x: 122, endPoint y: 421, distance: 24.6
click at [124, 421] on icon at bounding box center [126, 423] width 5 height 11
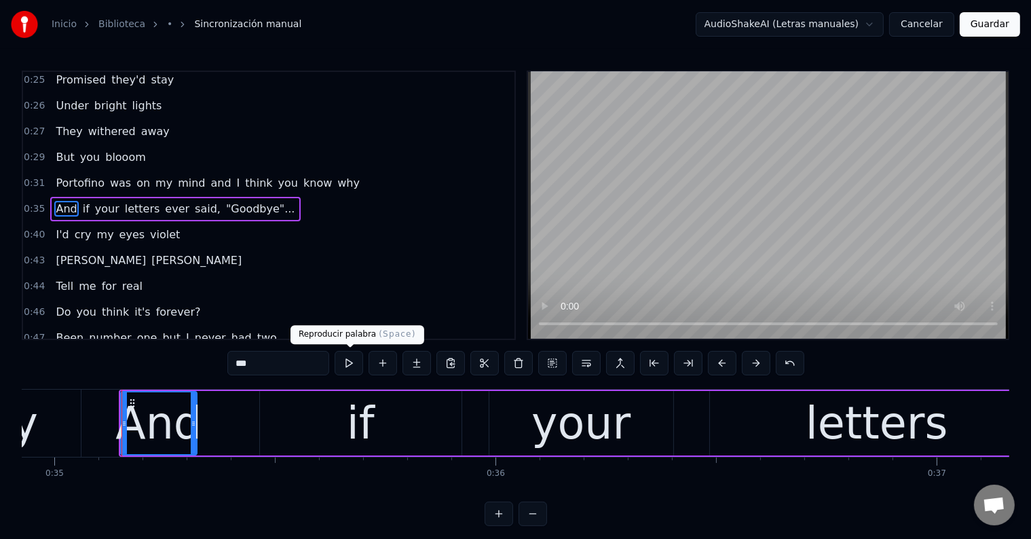
click at [348, 366] on button at bounding box center [349, 363] width 29 height 24
click at [147, 431] on div "And" at bounding box center [158, 423] width 86 height 67
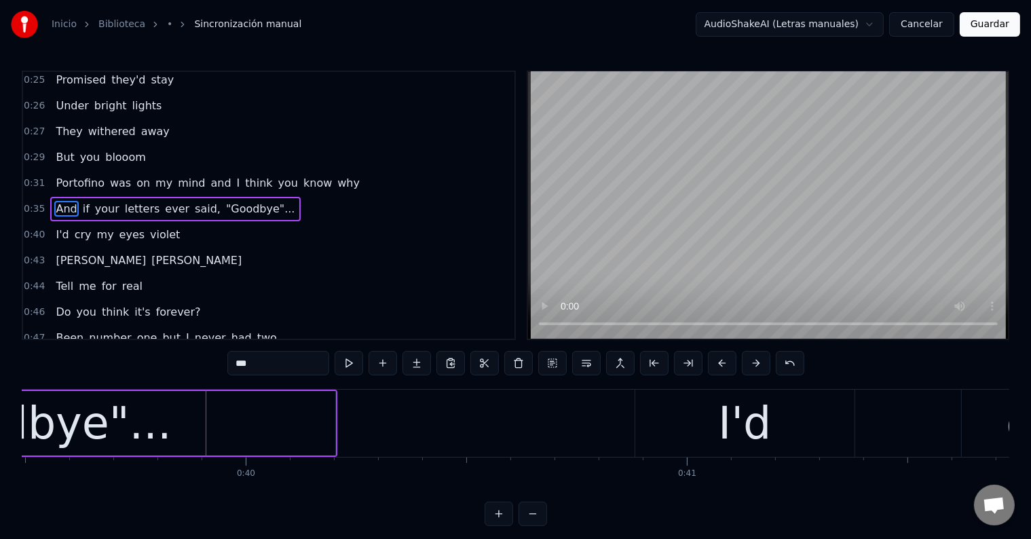
scroll to position [0, 17438]
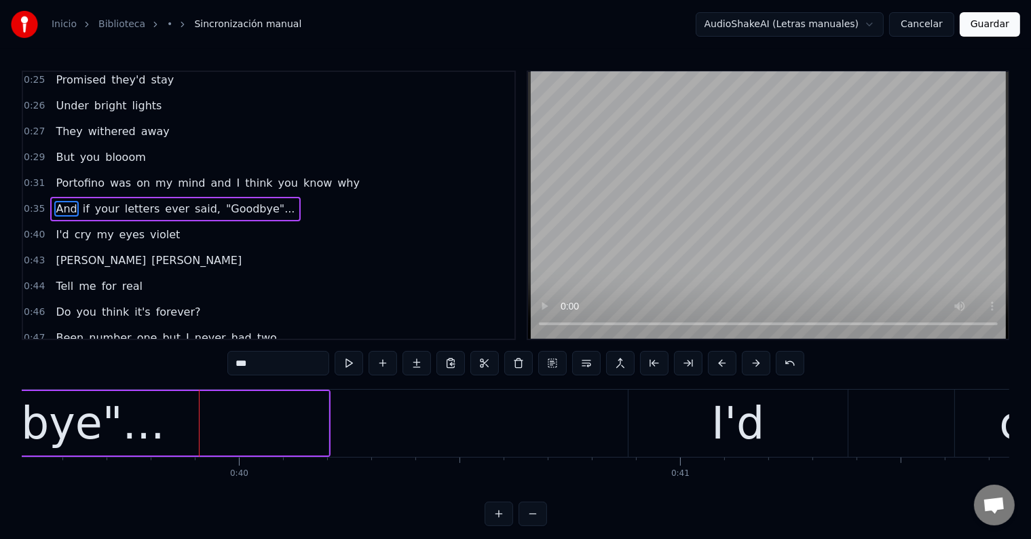
click at [239, 427] on div ""Goodbye"..." at bounding box center [25, 423] width 608 height 65
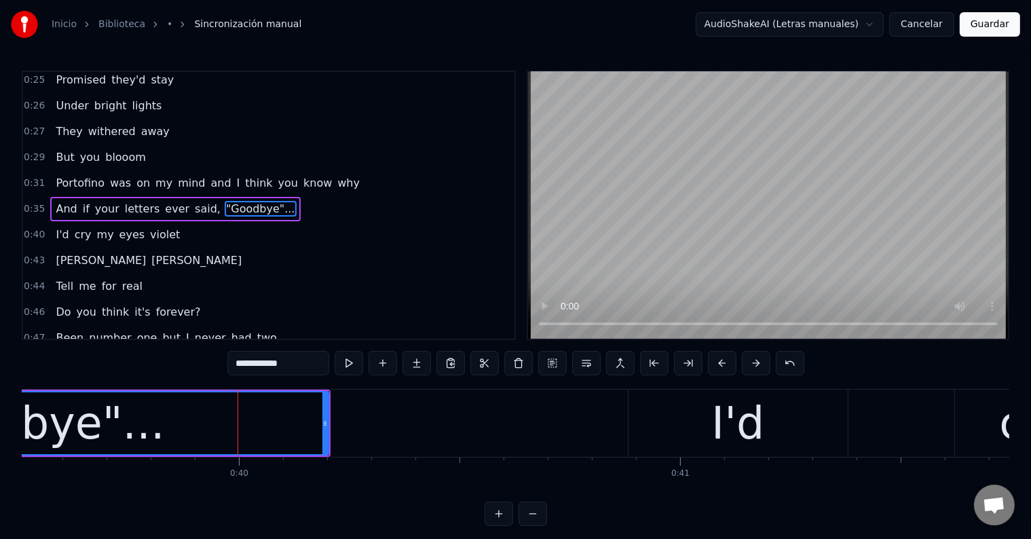
click at [307, 365] on input "**********" at bounding box center [278, 363] width 102 height 24
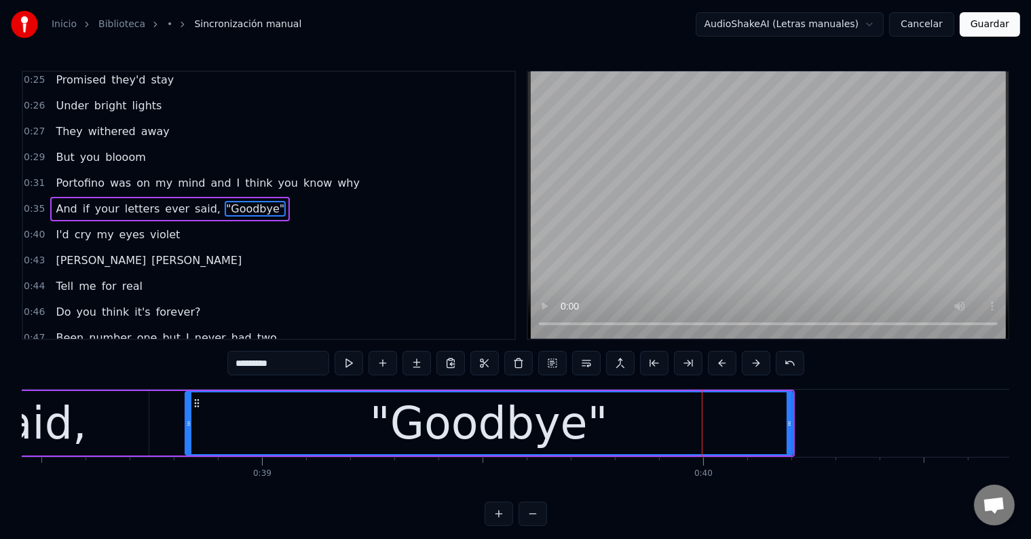
scroll to position [0, 16968]
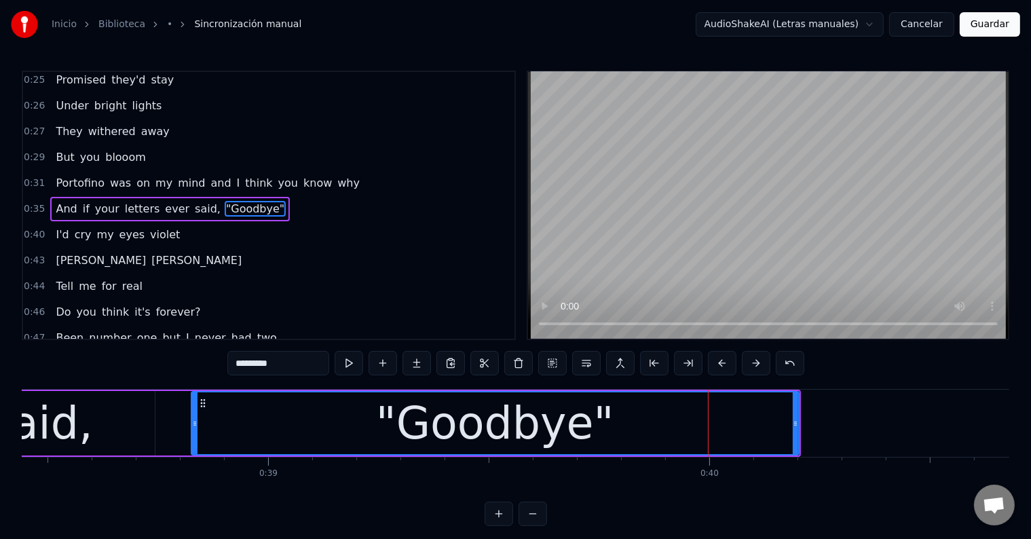
click at [49, 417] on div "said," at bounding box center [40, 423] width 105 height 67
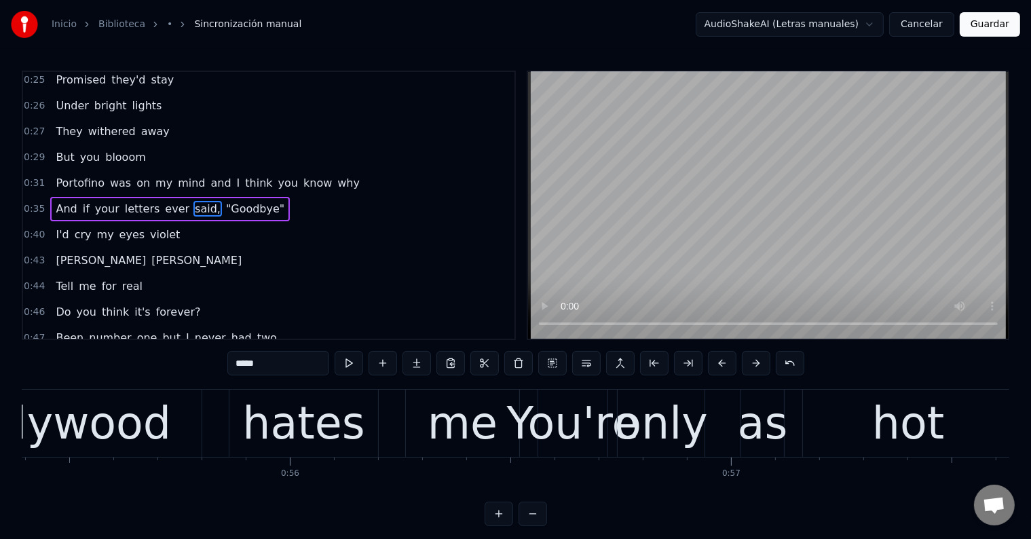
scroll to position [0, 24463]
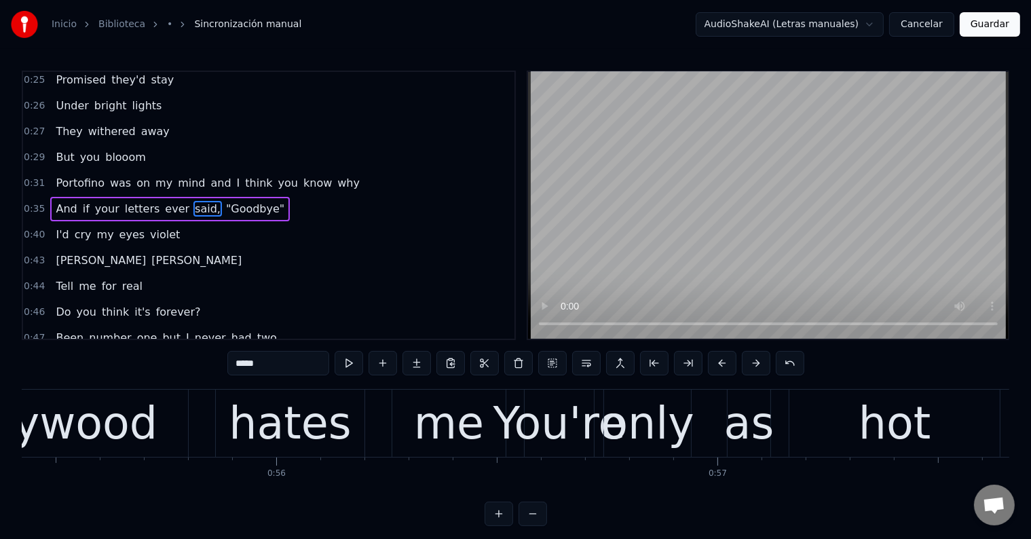
click at [479, 422] on div "me" at bounding box center [448, 423] width 113 height 67
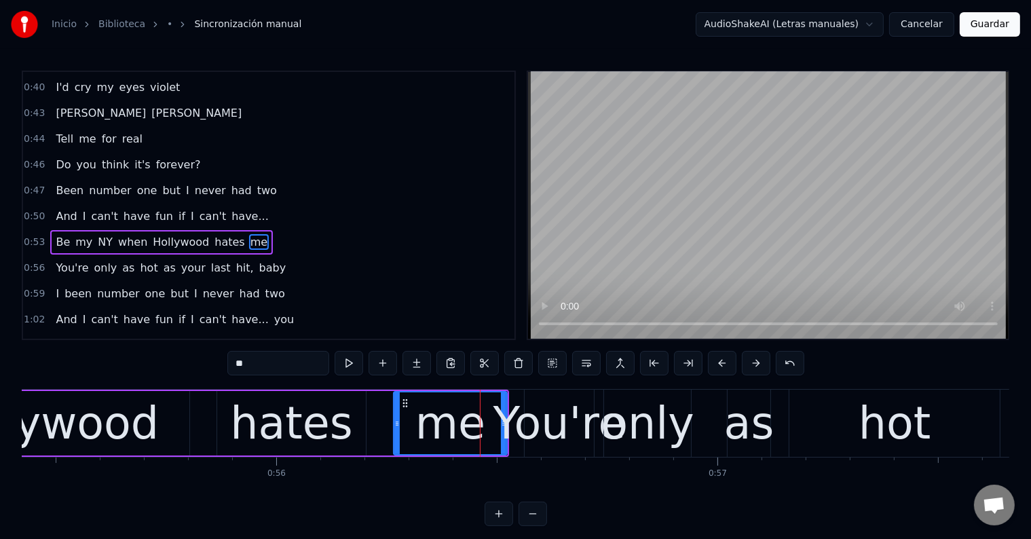
scroll to position [309, 0]
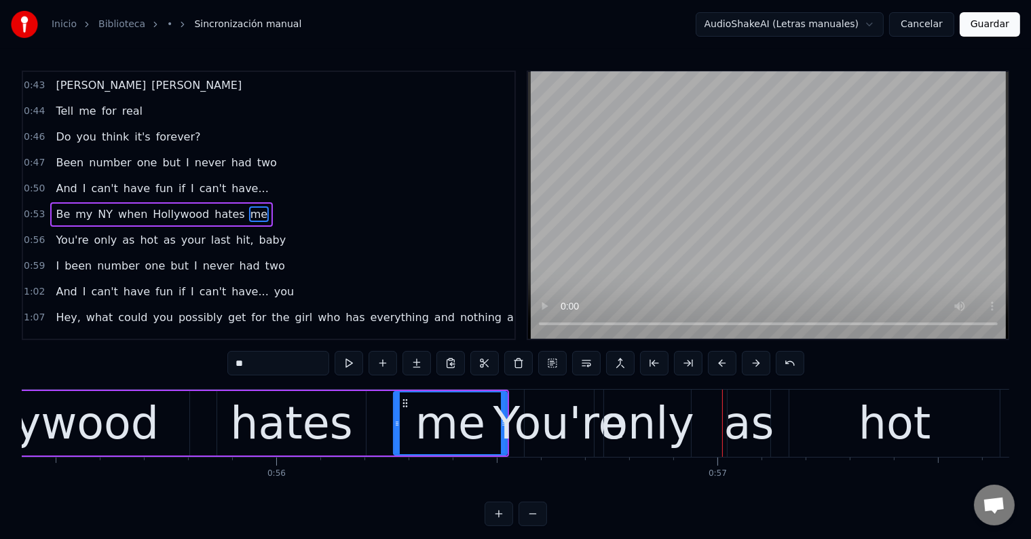
click at [530, 402] on div "You're" at bounding box center [560, 423] width 132 height 67
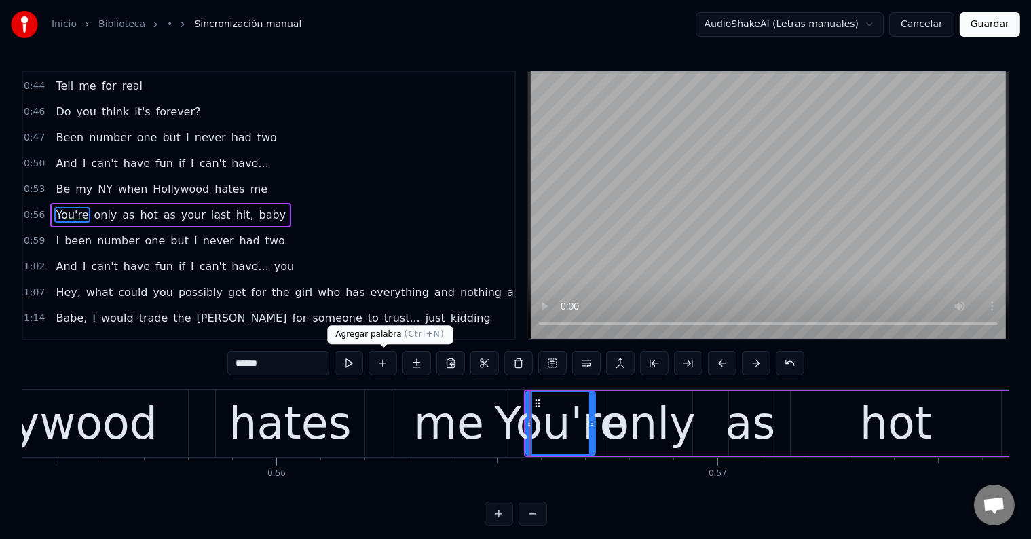
click at [356, 365] on button at bounding box center [349, 363] width 29 height 24
click at [621, 421] on div "only" at bounding box center [649, 423] width 94 height 67
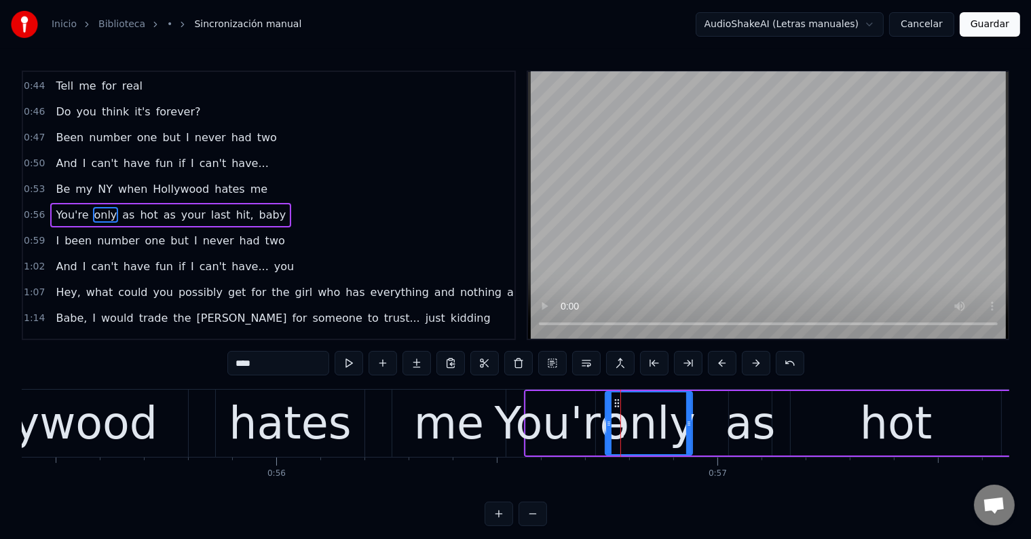
click at [541, 419] on div "You're" at bounding box center [561, 423] width 132 height 67
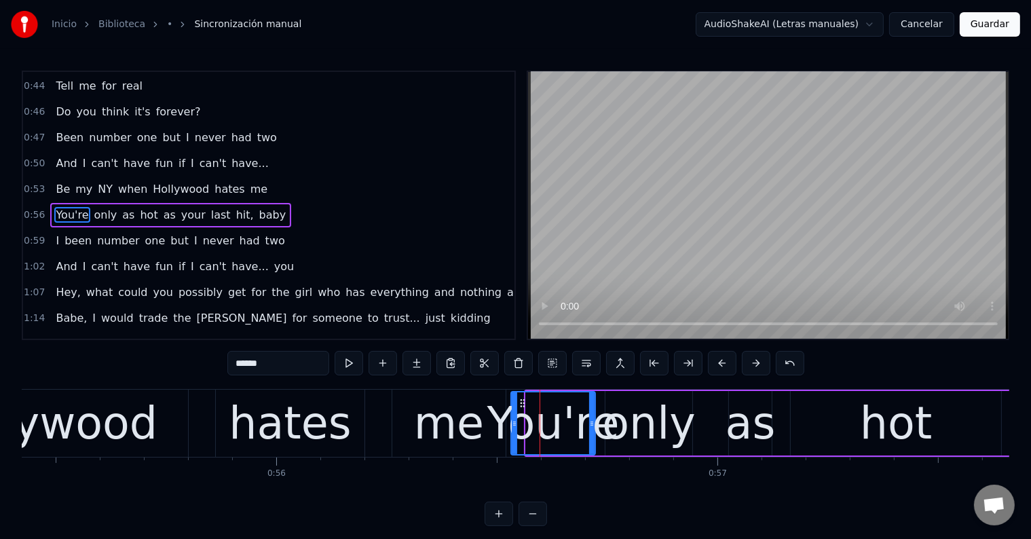
drag, startPoint x: 528, startPoint y: 419, endPoint x: 513, endPoint y: 419, distance: 14.9
click at [513, 419] on icon at bounding box center [514, 423] width 5 height 11
click at [595, 422] on icon at bounding box center [595, 423] width 5 height 11
click at [598, 422] on icon at bounding box center [597, 423] width 5 height 11
click at [632, 421] on div "only" at bounding box center [649, 423] width 94 height 67
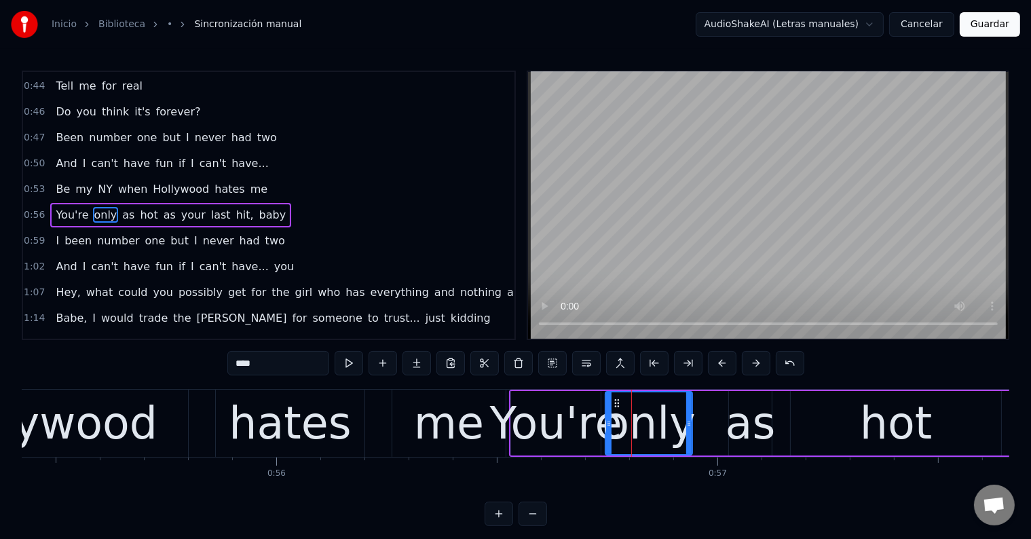
click at [478, 411] on div "me" at bounding box center [449, 423] width 70 height 67
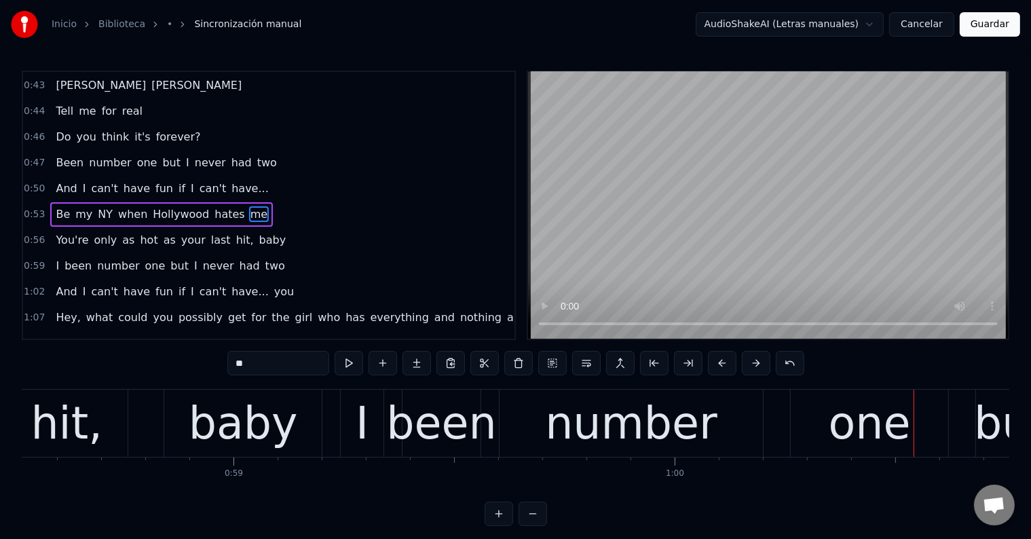
scroll to position [0, 25821]
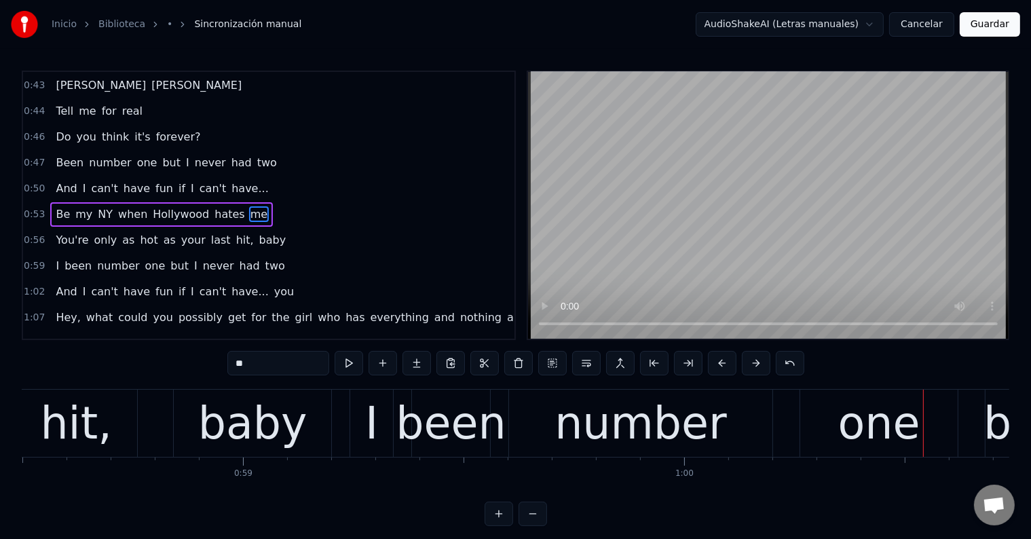
click at [283, 422] on div "baby" at bounding box center [252, 423] width 109 height 67
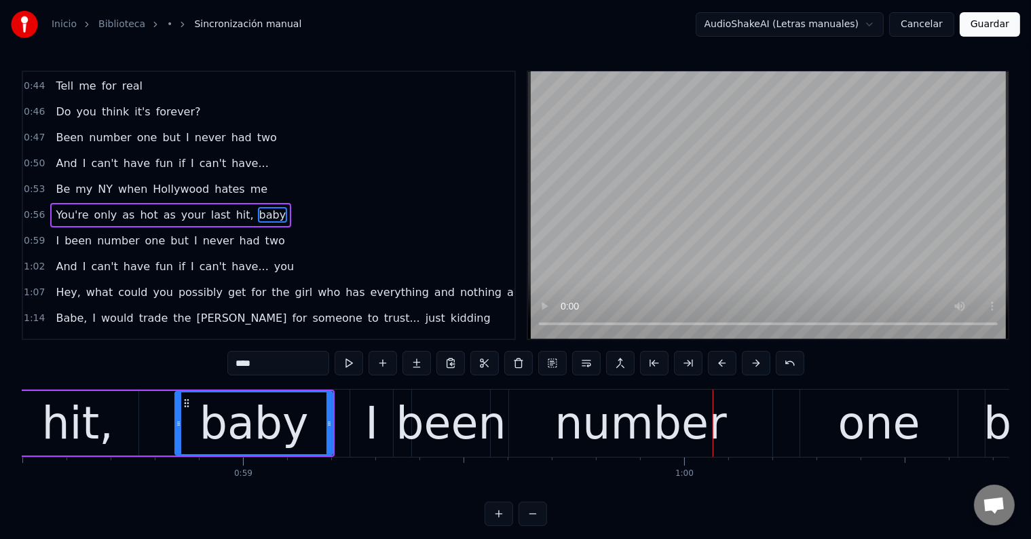
click at [568, 416] on div "number" at bounding box center [641, 423] width 172 height 67
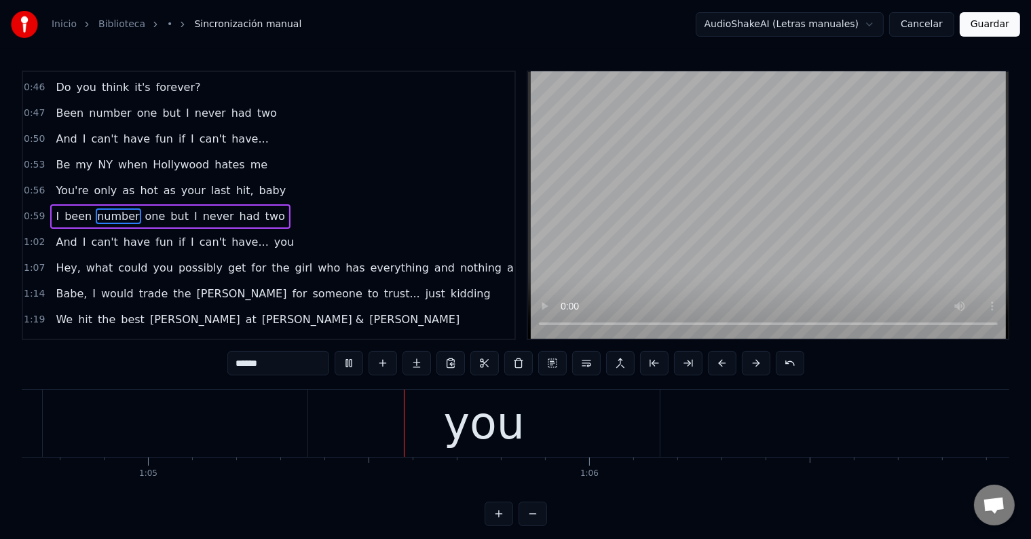
scroll to position [0, 28610]
click at [458, 439] on div "you" at bounding box center [438, 423] width 81 height 67
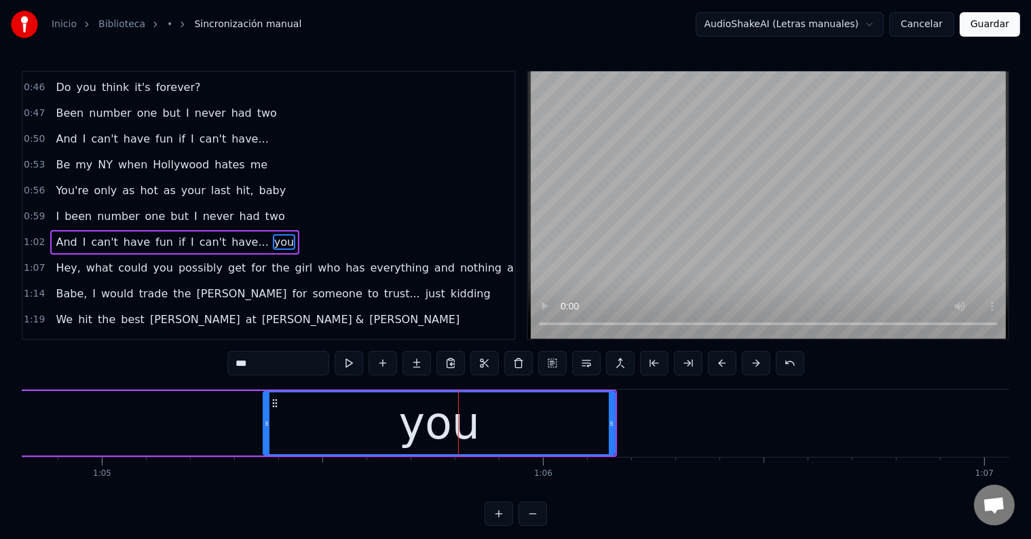
scroll to position [384, 0]
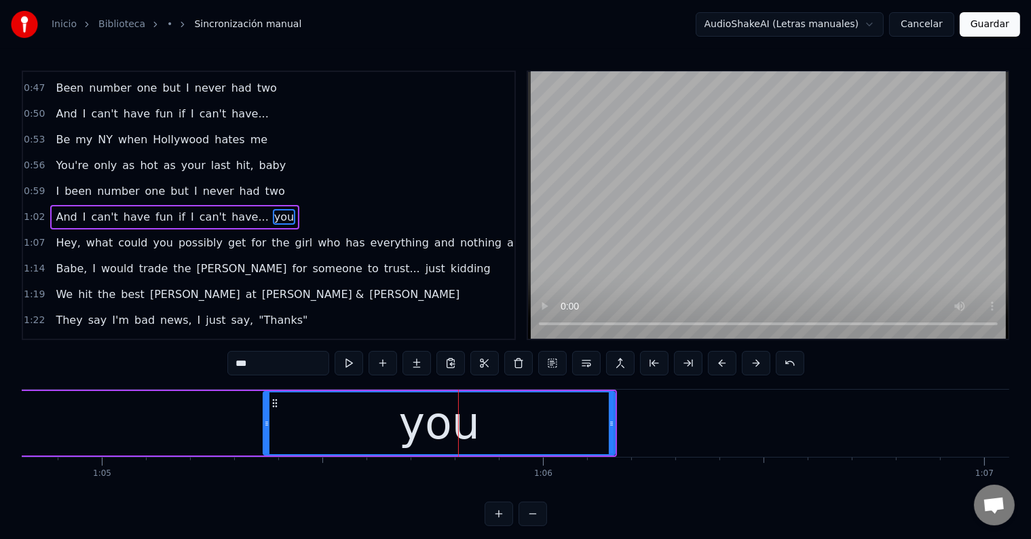
click at [293, 419] on div "you" at bounding box center [439, 423] width 350 height 62
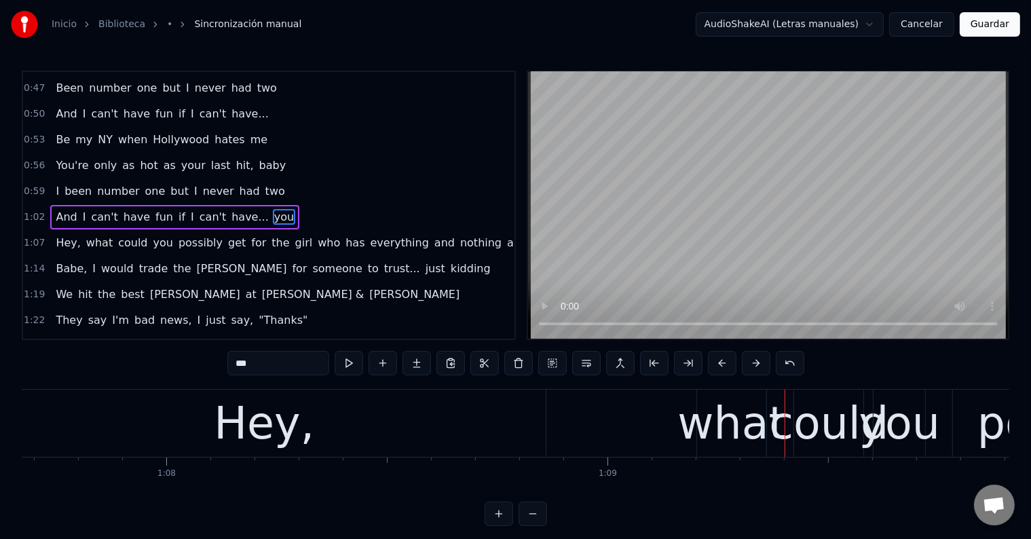
scroll to position [0, 29861]
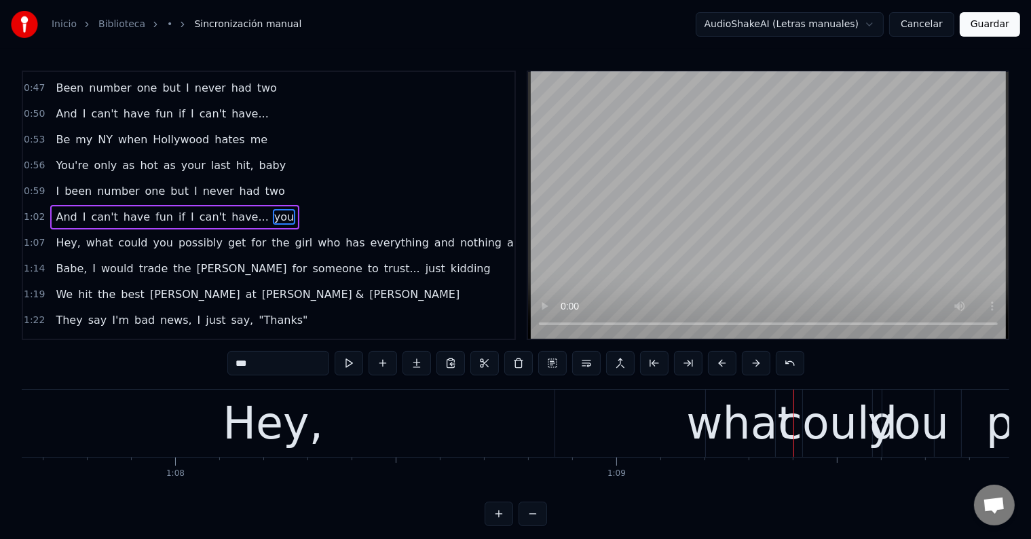
click at [287, 429] on div "Hey," at bounding box center [273, 423] width 101 height 67
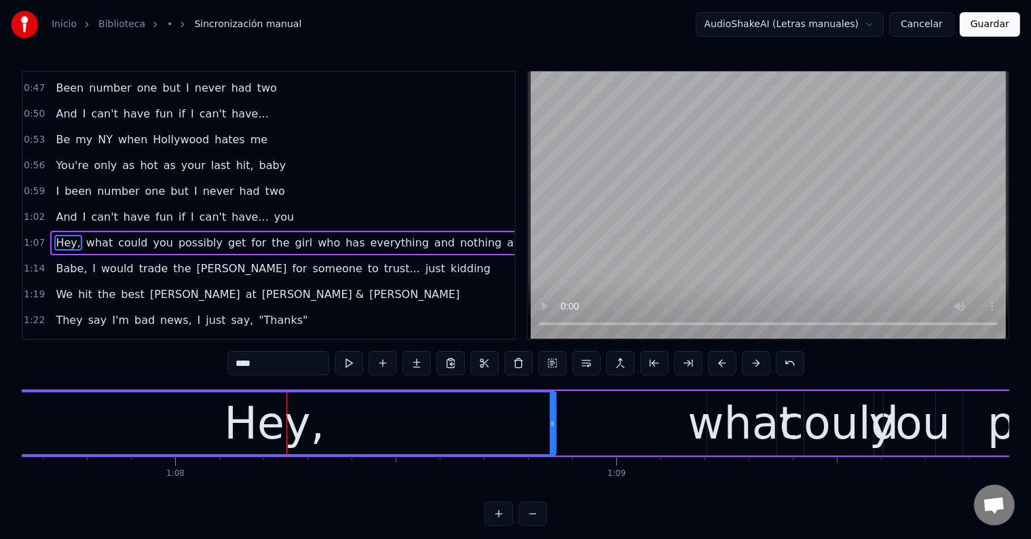
scroll to position [409, 0]
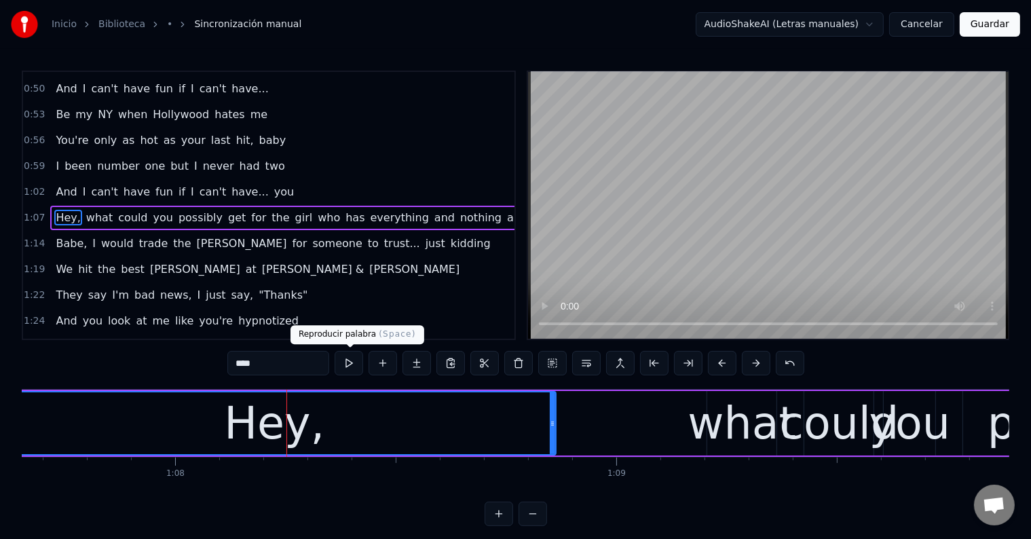
click at [353, 367] on button at bounding box center [349, 363] width 29 height 24
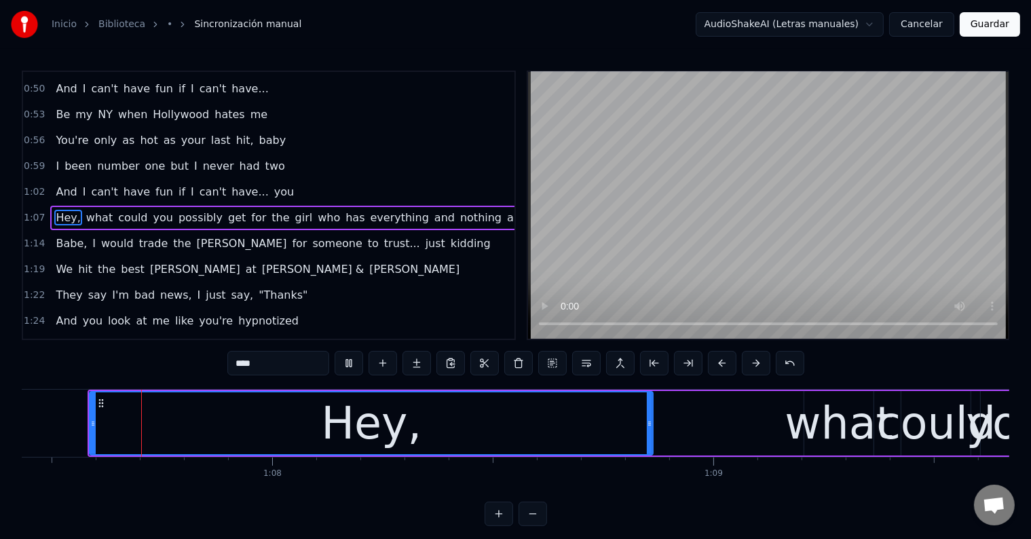
scroll to position [0, 29762]
click at [244, 363] on input "****" at bounding box center [278, 363] width 102 height 24
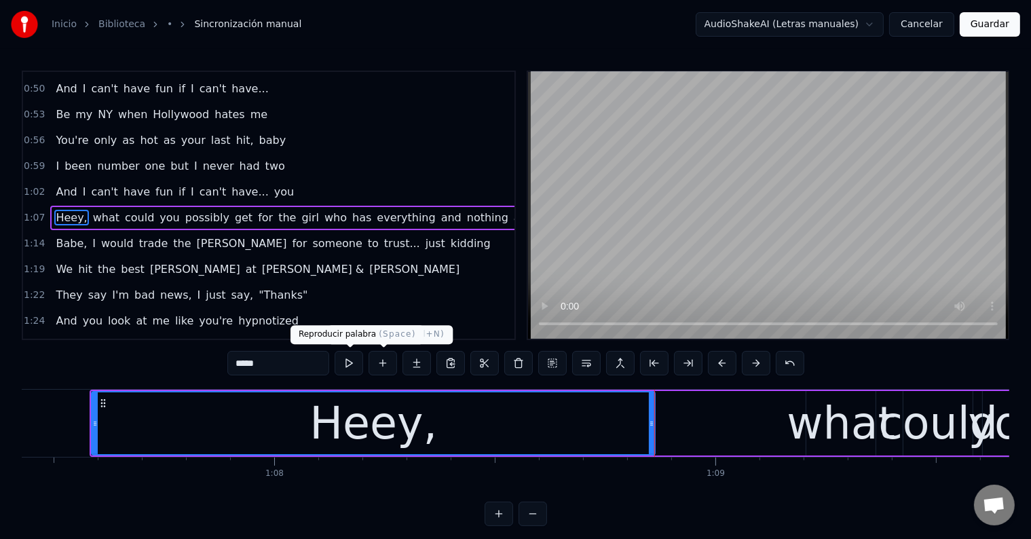
click at [359, 363] on button at bounding box center [349, 363] width 29 height 24
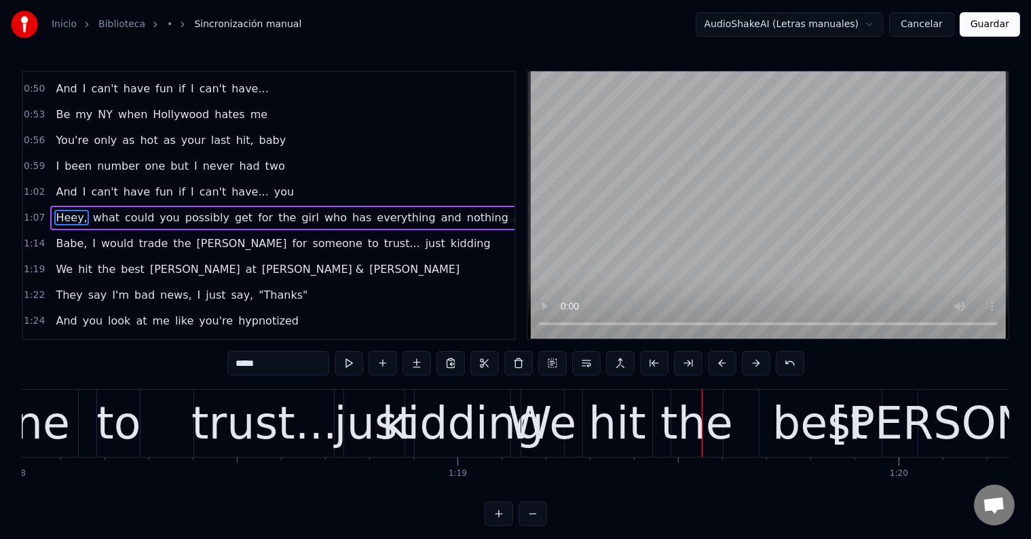
scroll to position [0, 34433]
click at [264, 429] on div "trust..." at bounding box center [265, 423] width 146 height 67
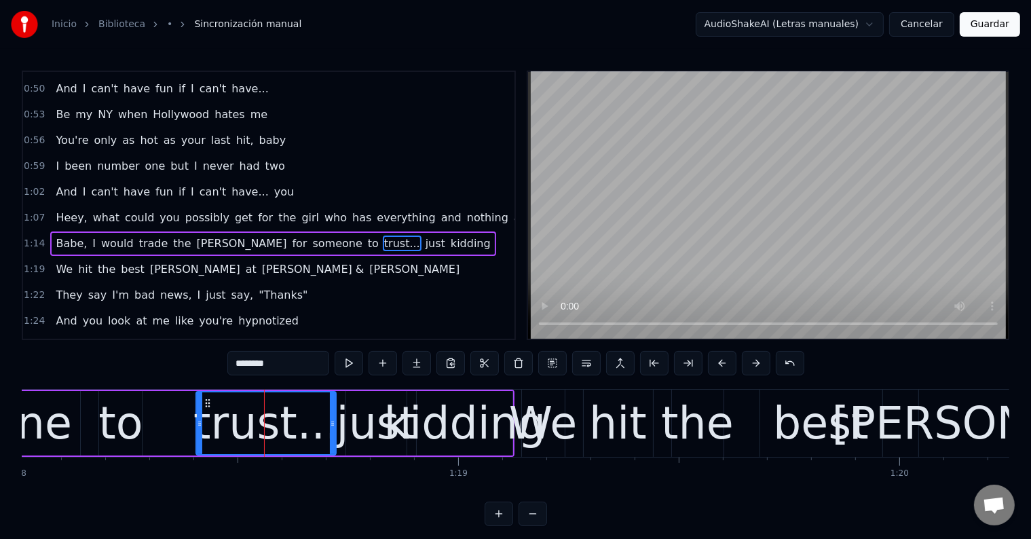
scroll to position [434, 0]
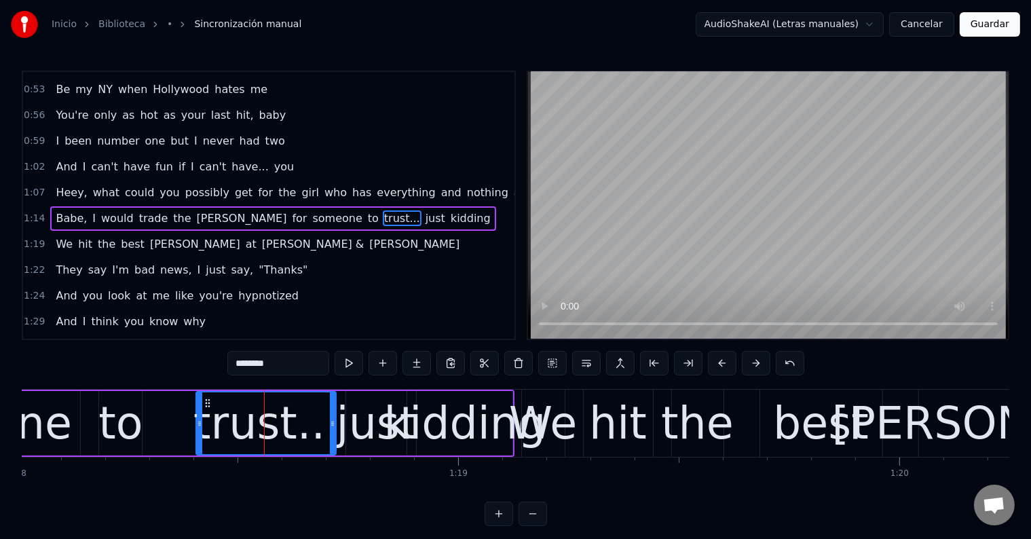
click at [117, 421] on div "to" at bounding box center [120, 423] width 44 height 67
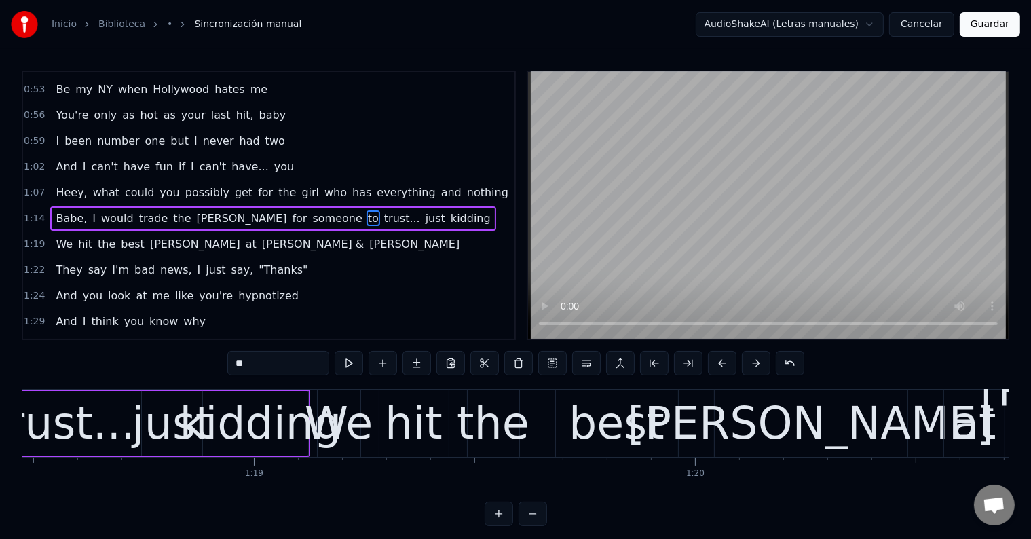
scroll to position [0, 34636]
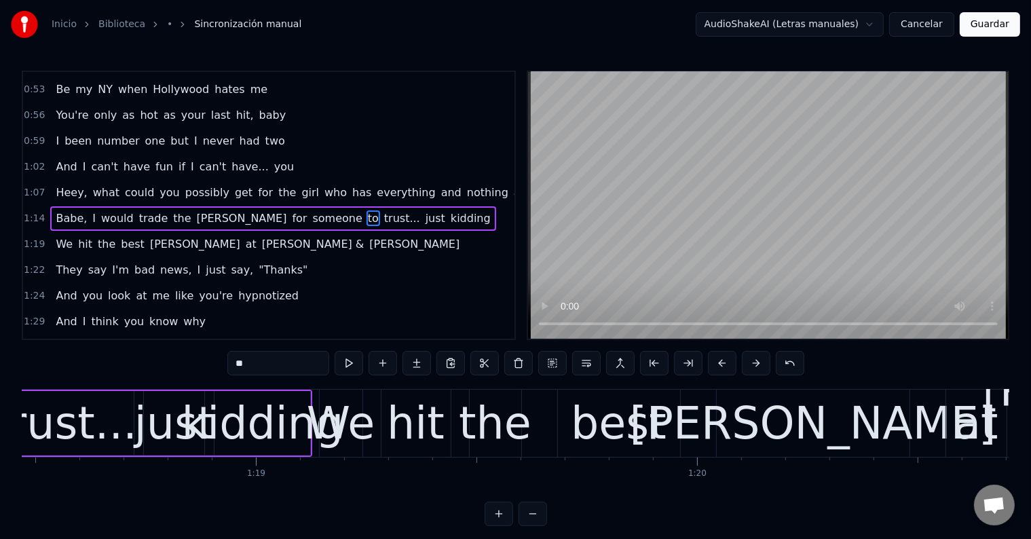
click at [168, 423] on div "just" at bounding box center [174, 423] width 81 height 67
click at [239, 361] on input "****" at bounding box center [278, 363] width 102 height 24
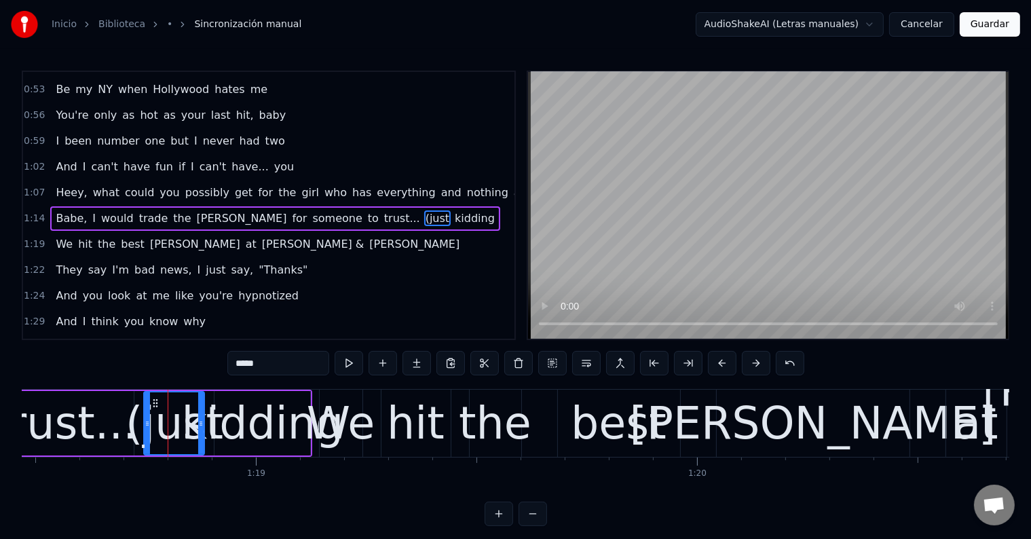
click at [323, 424] on div "We" at bounding box center [341, 423] width 68 height 67
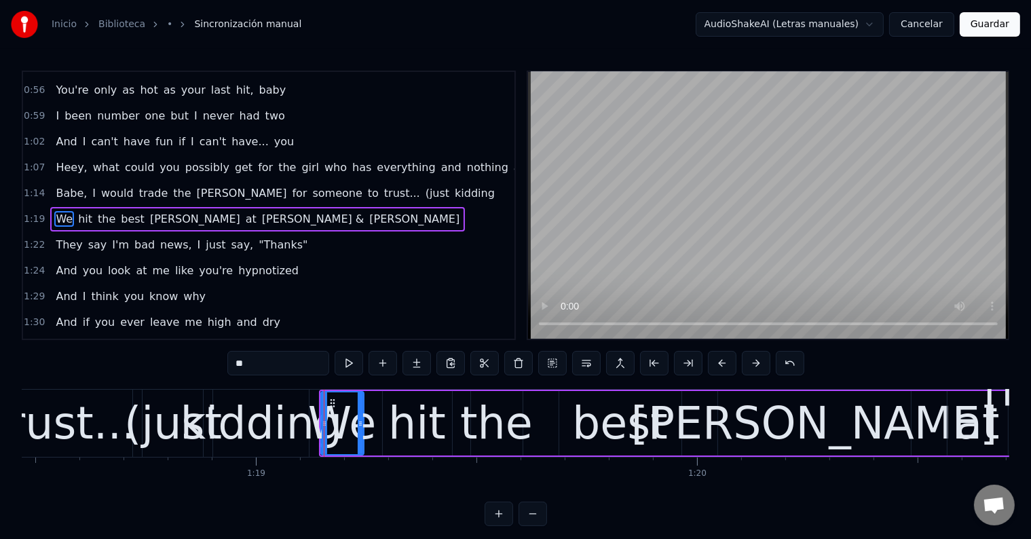
click at [266, 421] on div "kidding" at bounding box center [262, 423] width 162 height 67
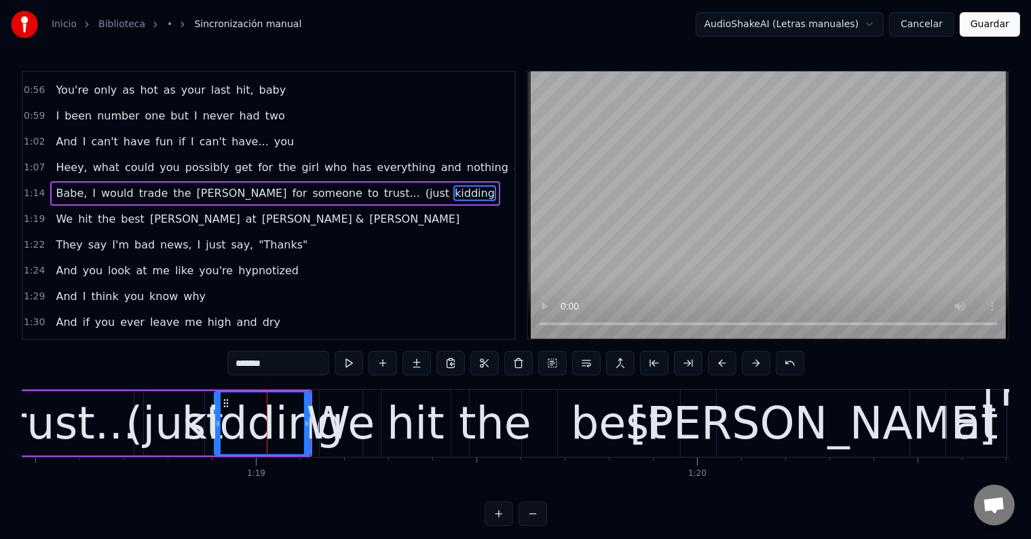
scroll to position [434, 0]
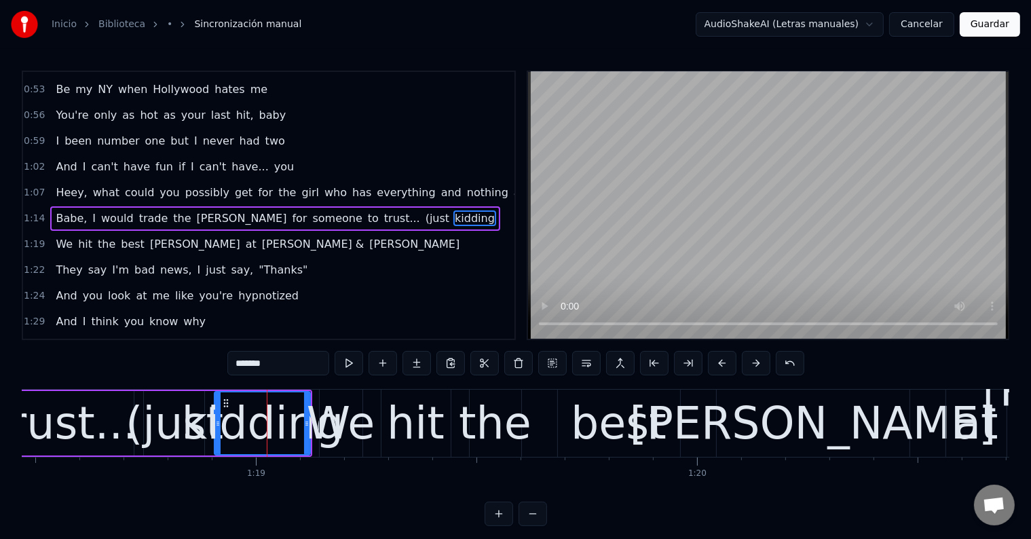
click at [276, 365] on input "*******" at bounding box center [278, 363] width 102 height 24
click at [59, 428] on div "trust..." at bounding box center [64, 423] width 146 height 67
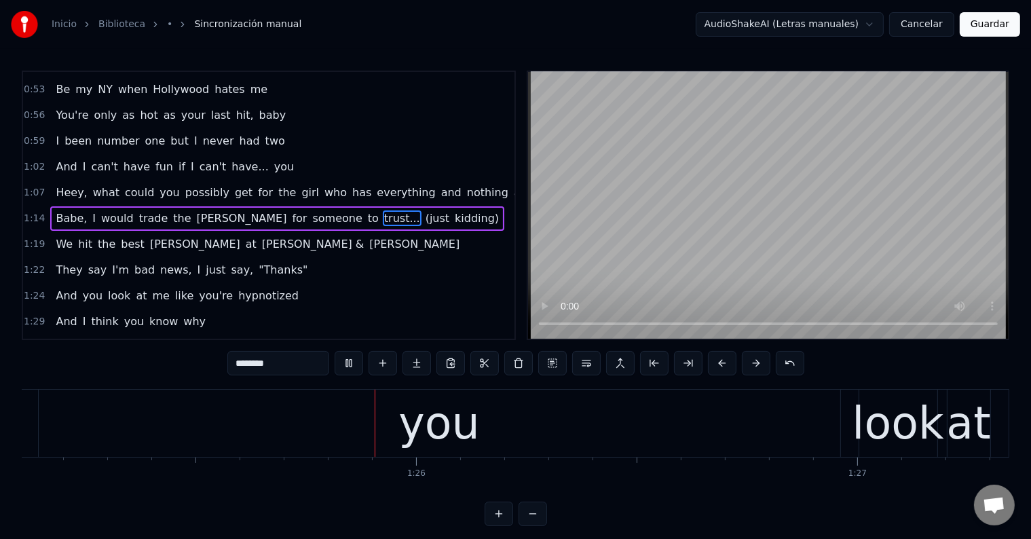
scroll to position [0, 37568]
click at [443, 403] on div "you" at bounding box center [436, 423] width 81 height 67
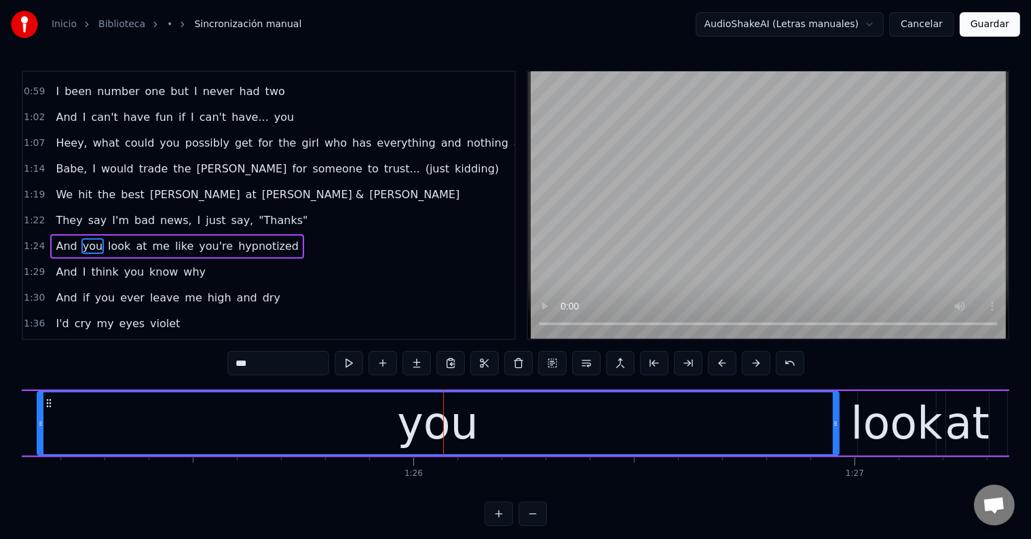
scroll to position [509, 0]
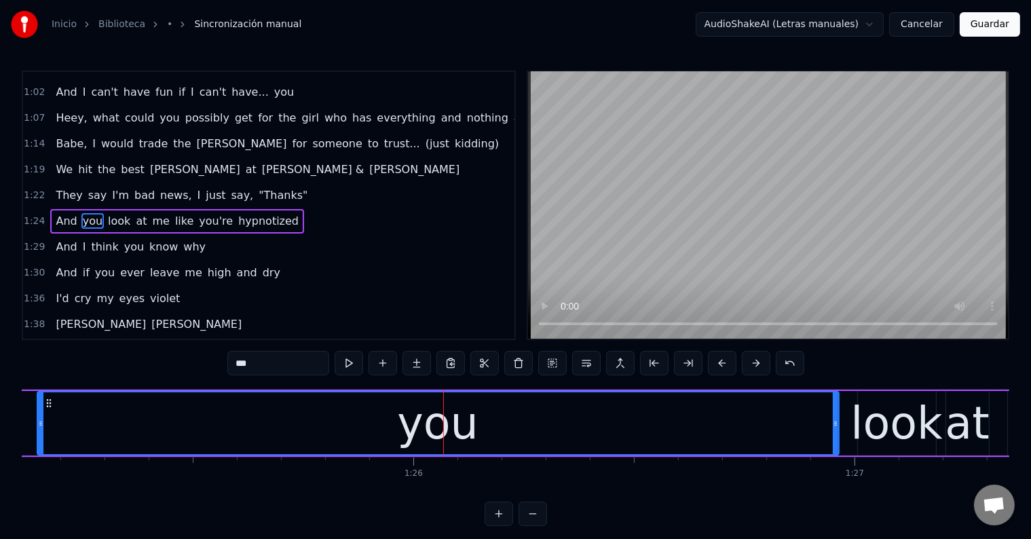
click at [103, 413] on div "you" at bounding box center [438, 423] width 801 height 62
click at [350, 364] on button at bounding box center [349, 363] width 29 height 24
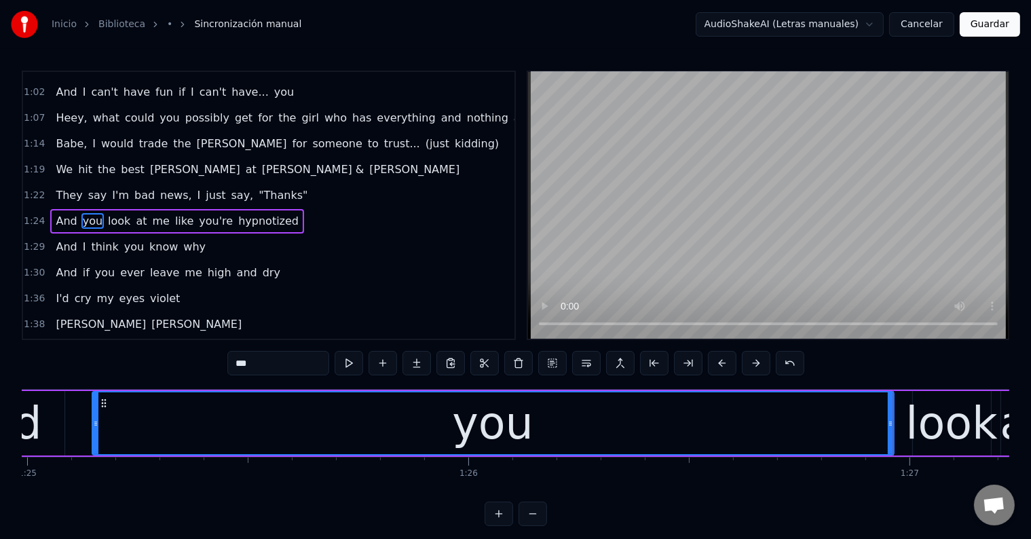
click at [350, 363] on button at bounding box center [349, 363] width 29 height 24
click at [348, 365] on button at bounding box center [349, 363] width 29 height 24
click at [255, 364] on input "***" at bounding box center [278, 363] width 102 height 24
click at [356, 365] on button at bounding box center [349, 363] width 29 height 24
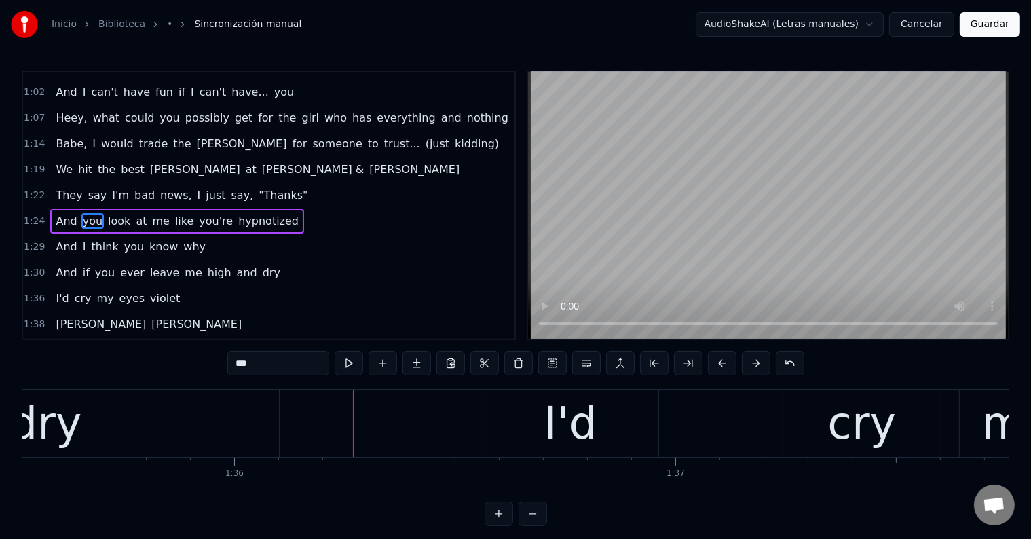
scroll to position [0, 42164]
click at [130, 424] on div "dry" at bounding box center [43, 423] width 467 height 67
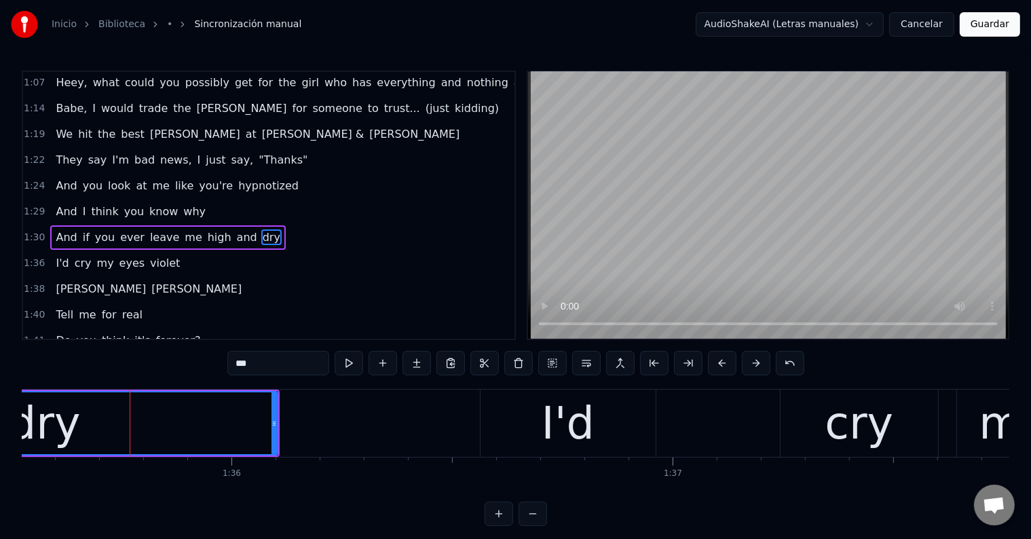
scroll to position [559, 0]
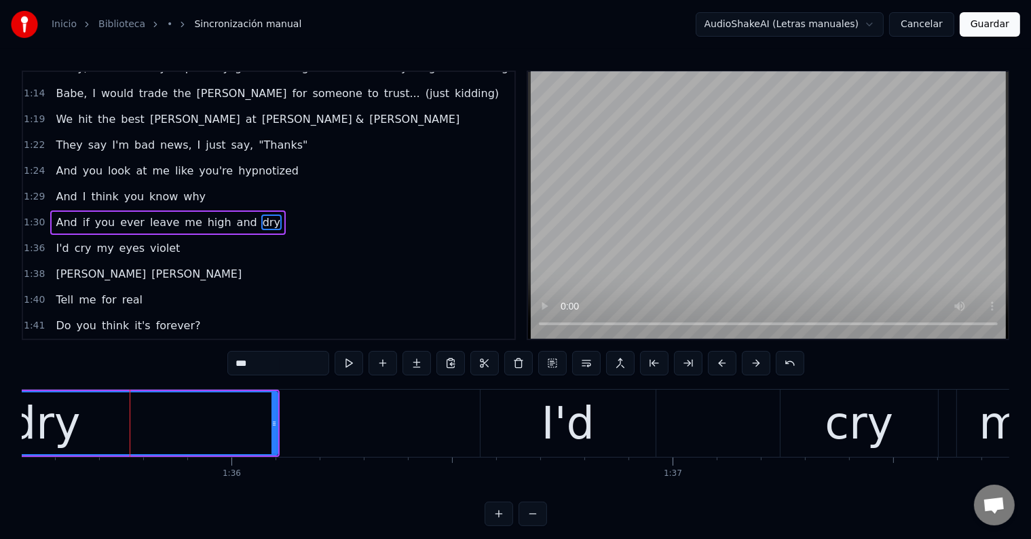
click at [280, 369] on input "***" at bounding box center [278, 363] width 102 height 24
type input "****"
click at [187, 413] on div "dryy" at bounding box center [44, 423] width 465 height 62
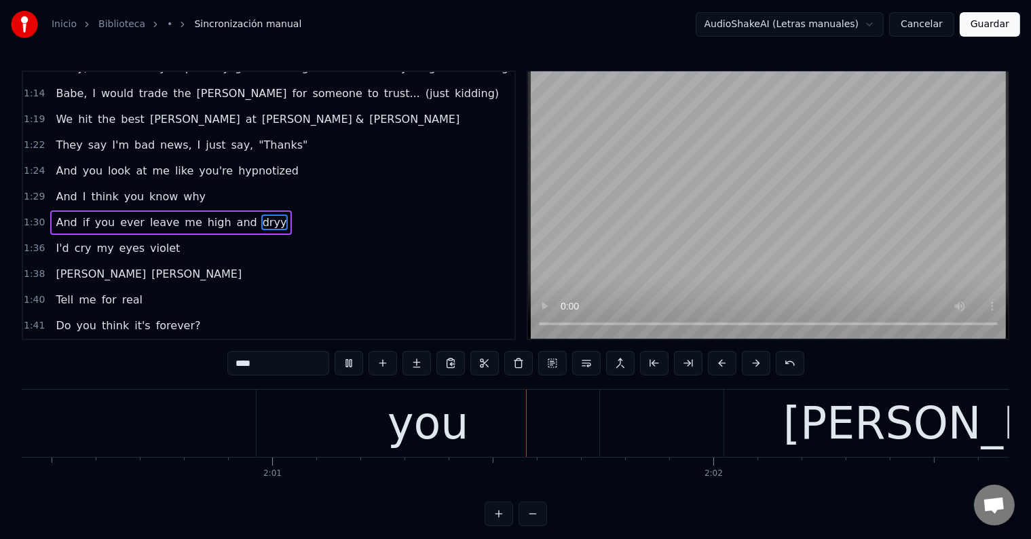
scroll to position [0, 53366]
